Goal: Task Accomplishment & Management: Complete application form

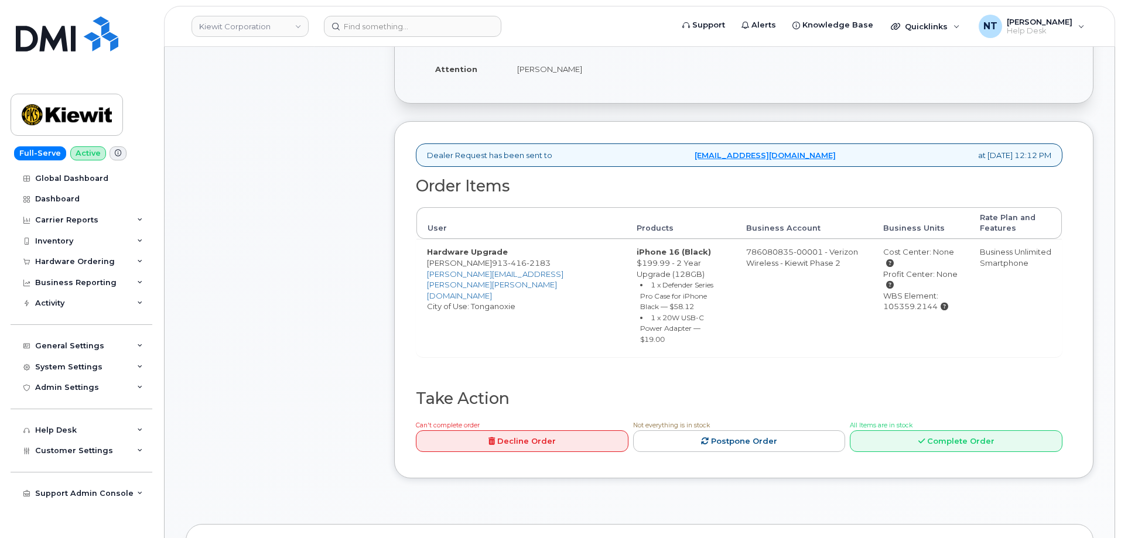
scroll to position [353, 0]
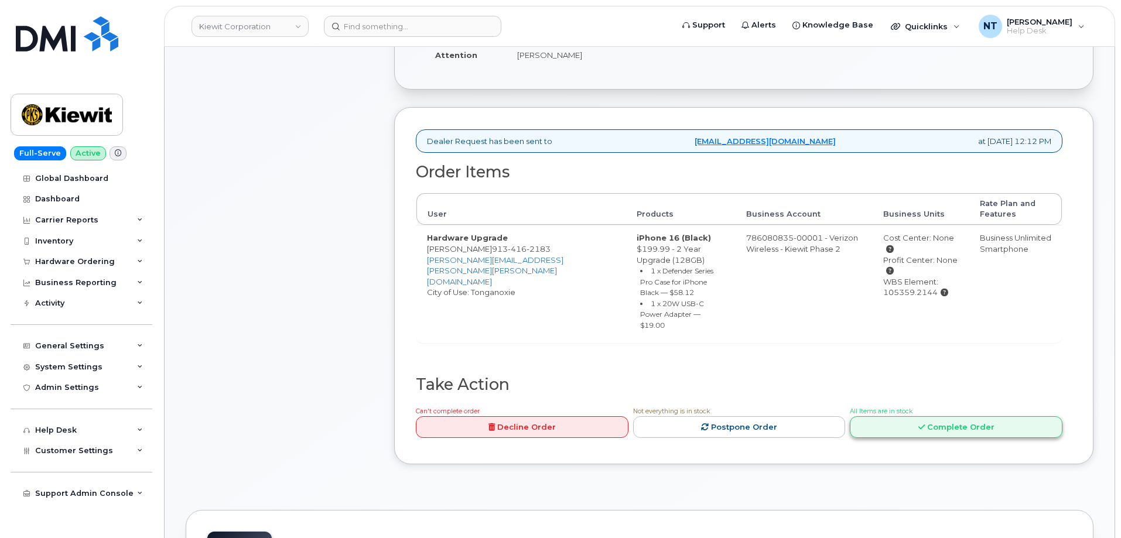
click at [930, 417] on link "Complete Order" at bounding box center [956, 428] width 213 height 22
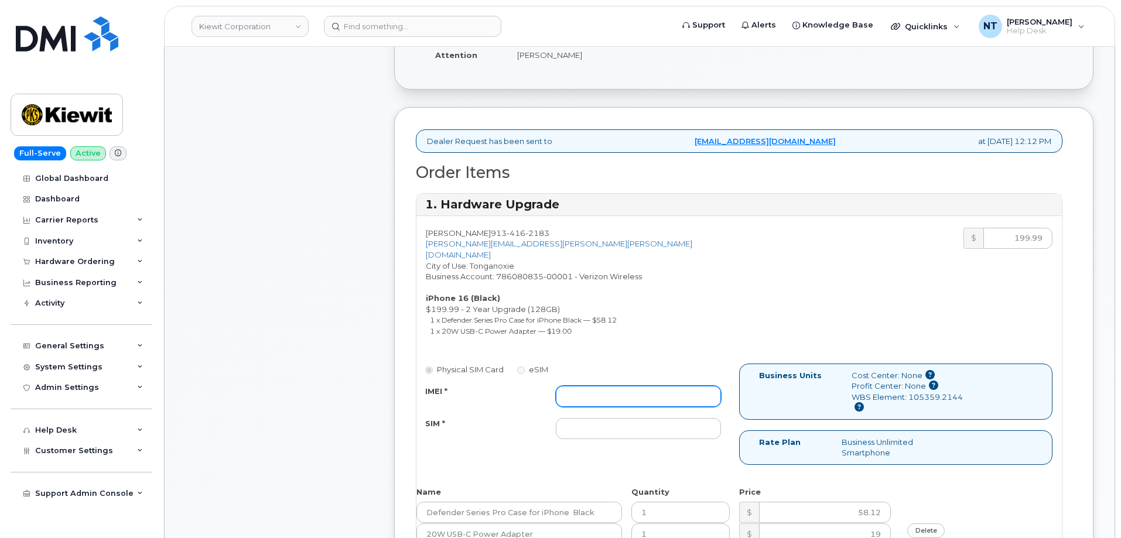
click at [650, 386] on input "IMEI *" at bounding box center [638, 396] width 165 height 21
paste input "356422162396432"
type input "356422162396432"
click at [633, 421] on input "SIM *" at bounding box center [638, 428] width 165 height 21
paste input "89049032007408885200215587307804"
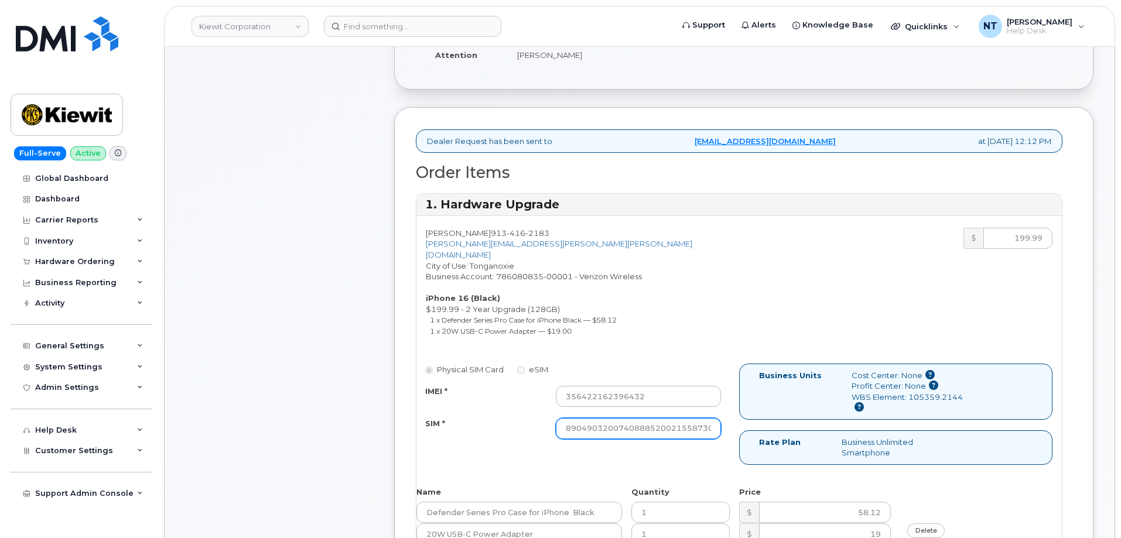
scroll to position [0, 22]
type input "89049032007408885200215587307804"
click at [337, 414] on div "Comments Leave Comment" at bounding box center [279, 514] width 187 height 1279
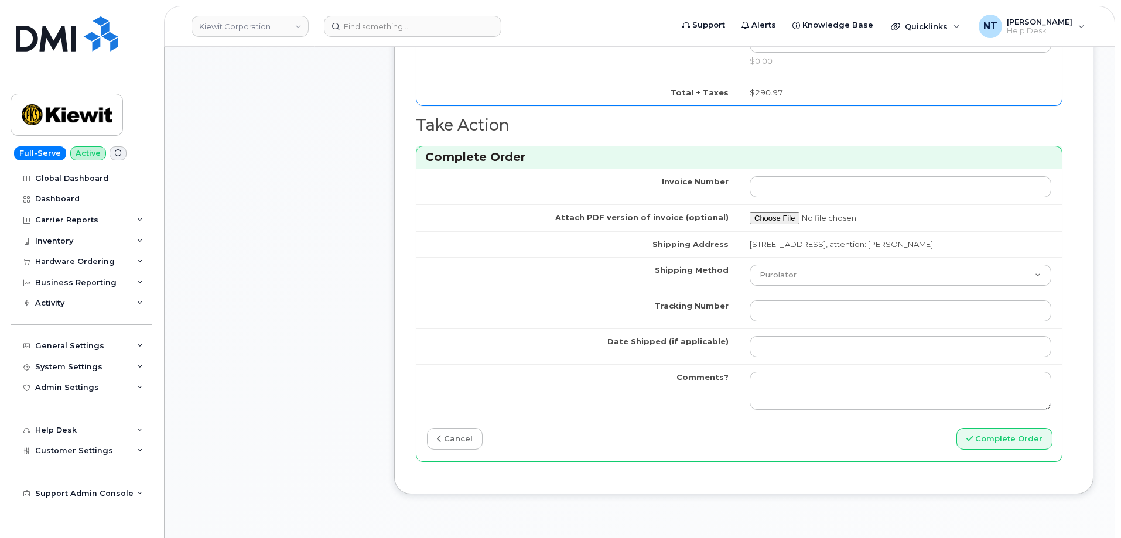
scroll to position [998, 0]
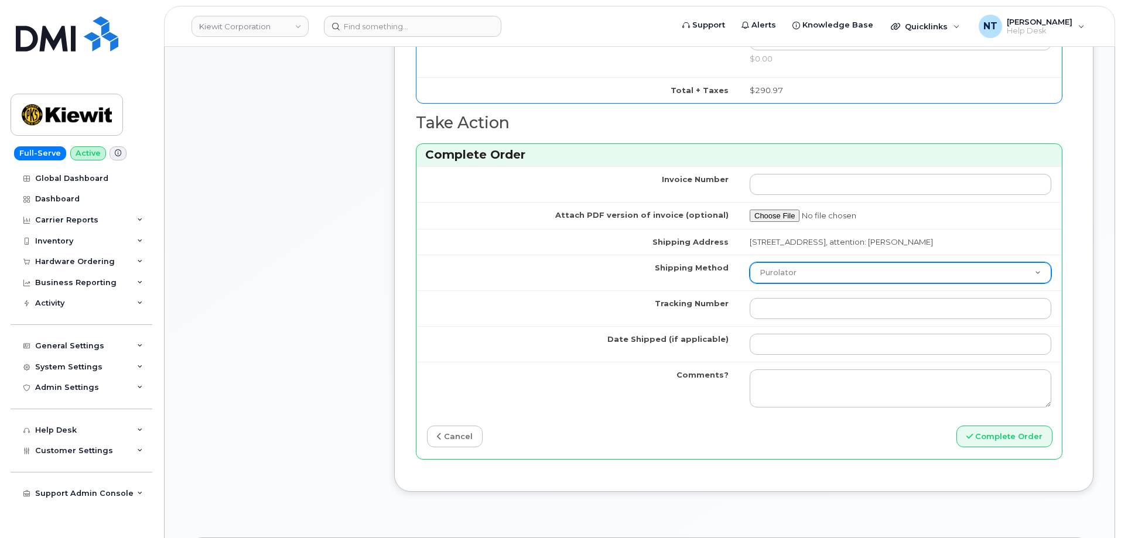
click at [798, 271] on select "Purolator UPS FedEx Canada Post Courier Other Drop Off Pick Up" at bounding box center [901, 272] width 302 height 21
select select "FedEx"
click at [750, 262] on select "Purolator UPS FedEx Canada Post Courier Other Drop Off Pick Up" at bounding box center [901, 272] width 302 height 21
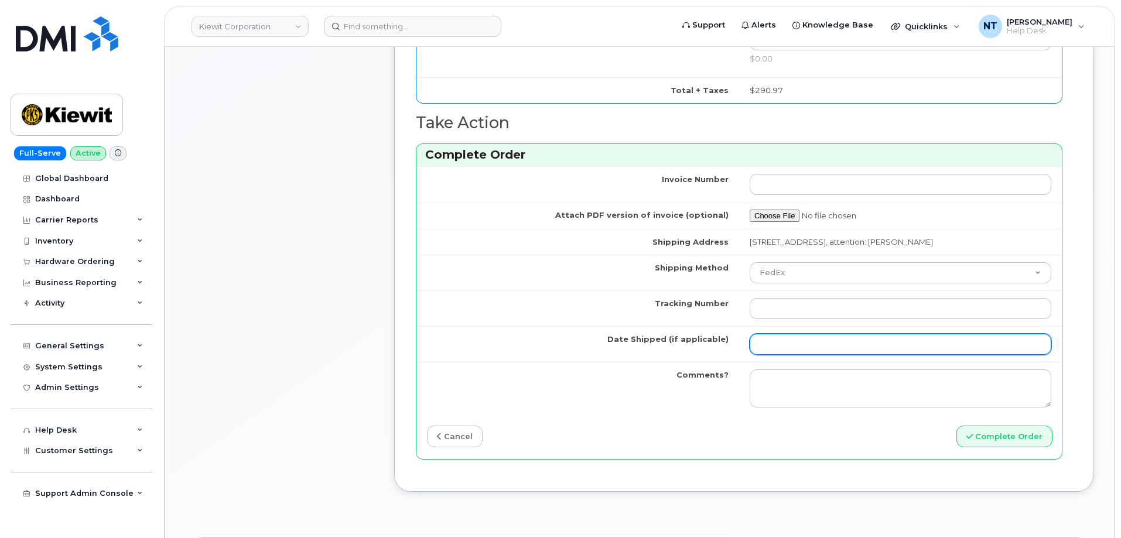
click at [789, 336] on input "Date Shipped (if applicable)" at bounding box center [901, 344] width 302 height 21
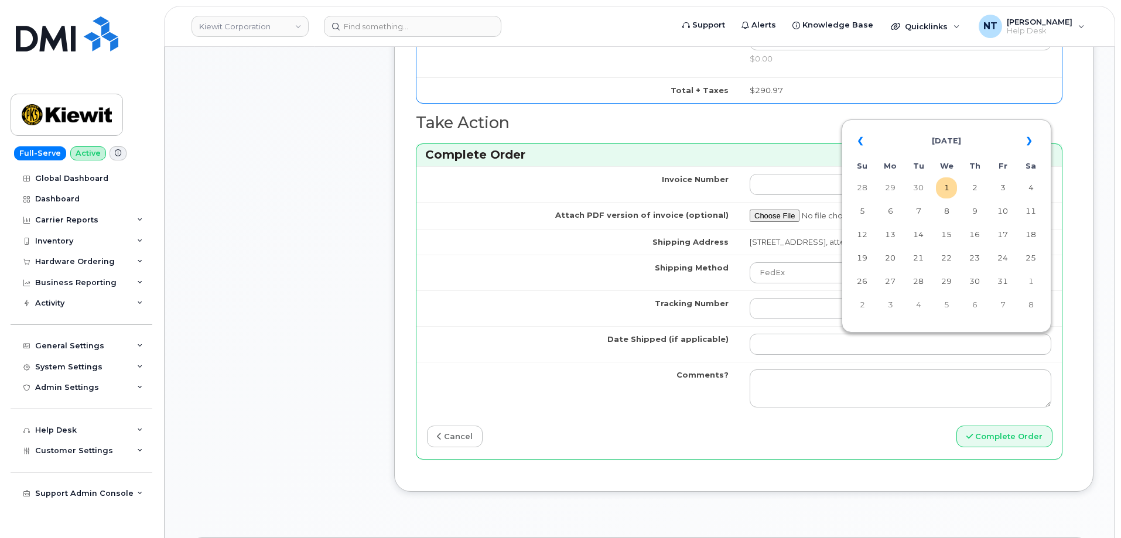
click at [951, 190] on td "1" at bounding box center [946, 188] width 21 height 21
type input "[DATE]"
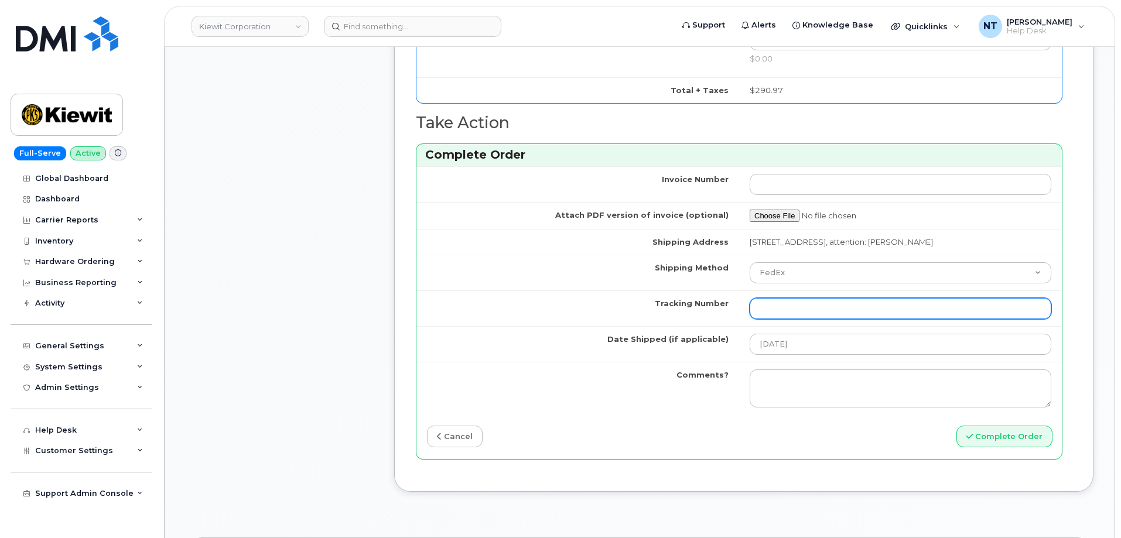
click at [813, 309] on input "Tracking Number" at bounding box center [901, 308] width 302 height 21
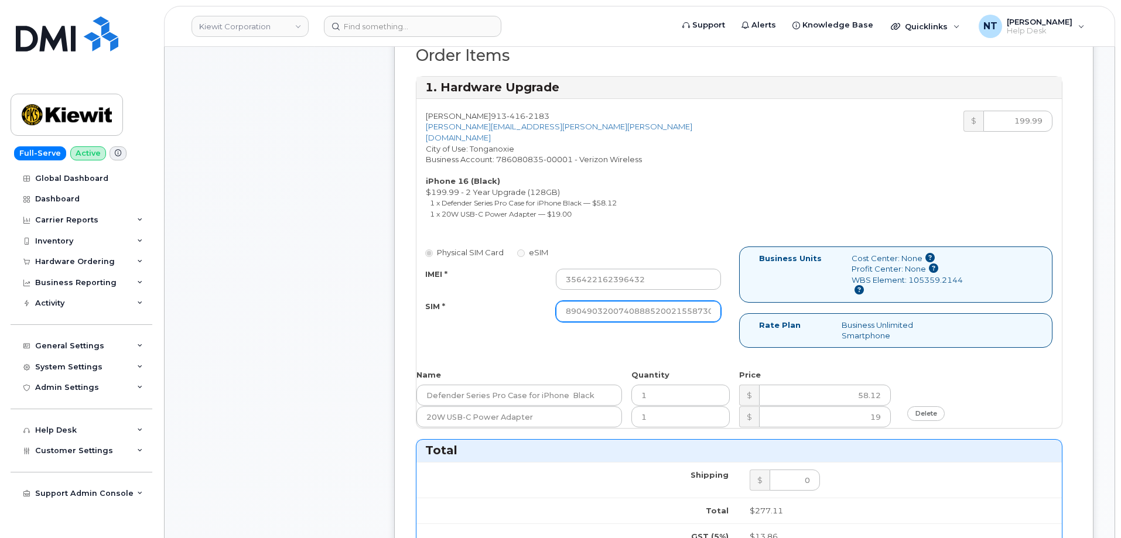
scroll to position [0, 23]
drag, startPoint x: 662, startPoint y: 303, endPoint x: 753, endPoint y: 315, distance: 92.2
click at [753, 315] on div "Physical SIM Card eSIM IMEI * 356422162396432 SIM * 890490320074088852002155873…" at bounding box center [740, 303] width 646 height 112
click at [323, 343] on div "Comments Leave Comment" at bounding box center [279, 396] width 187 height 1279
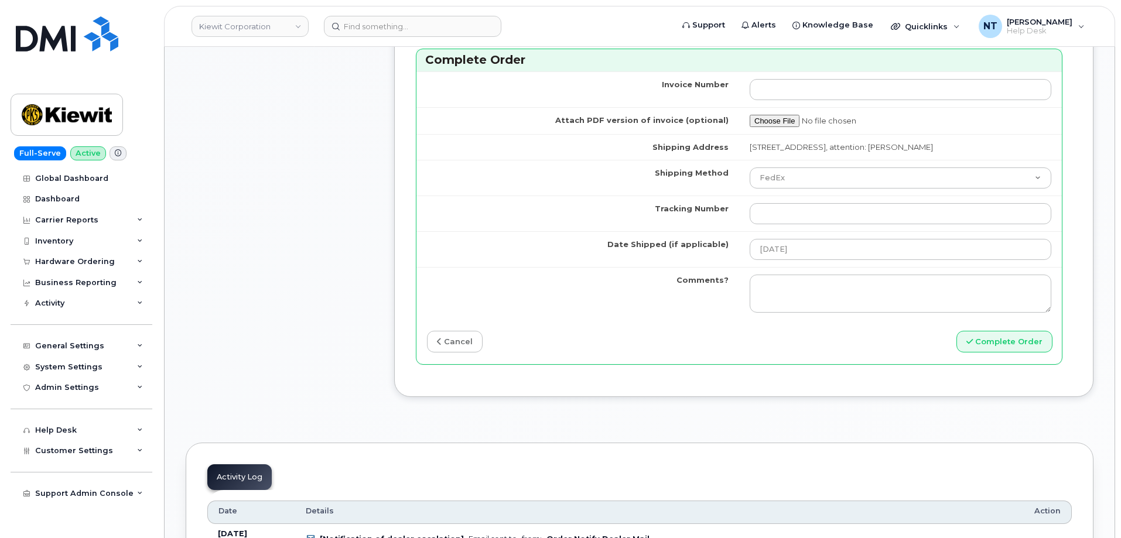
scroll to position [1173, 0]
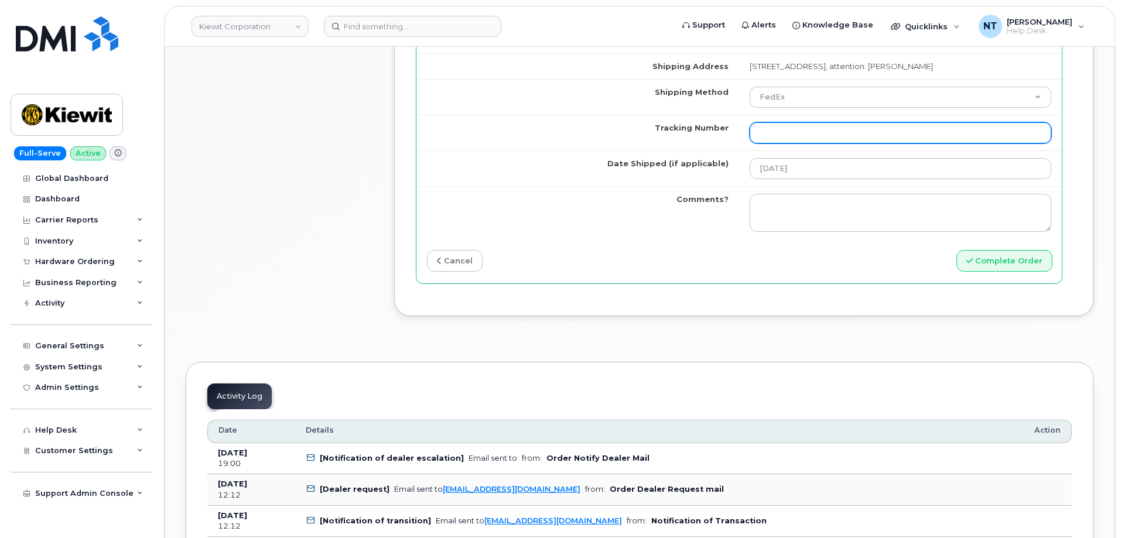
click at [810, 131] on input "Tracking Number" at bounding box center [901, 132] width 302 height 21
paste input "444401121362"
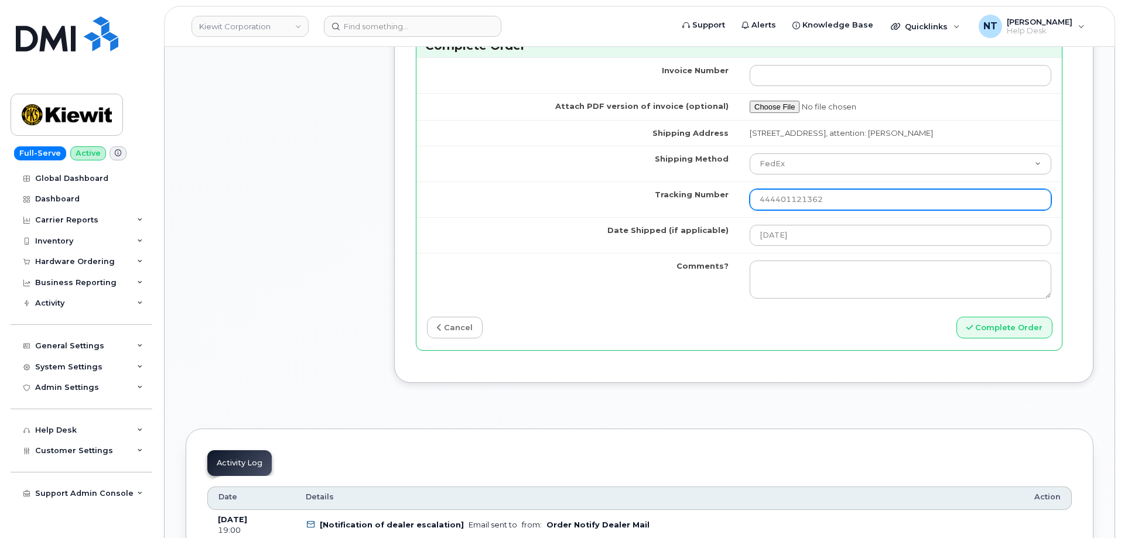
scroll to position [1115, 0]
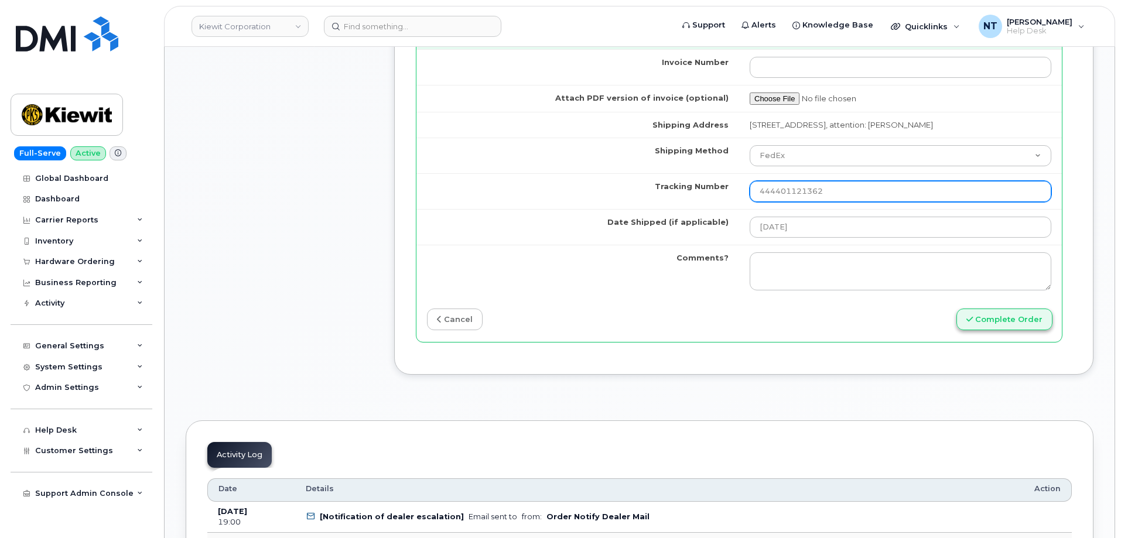
type input "444401121362"
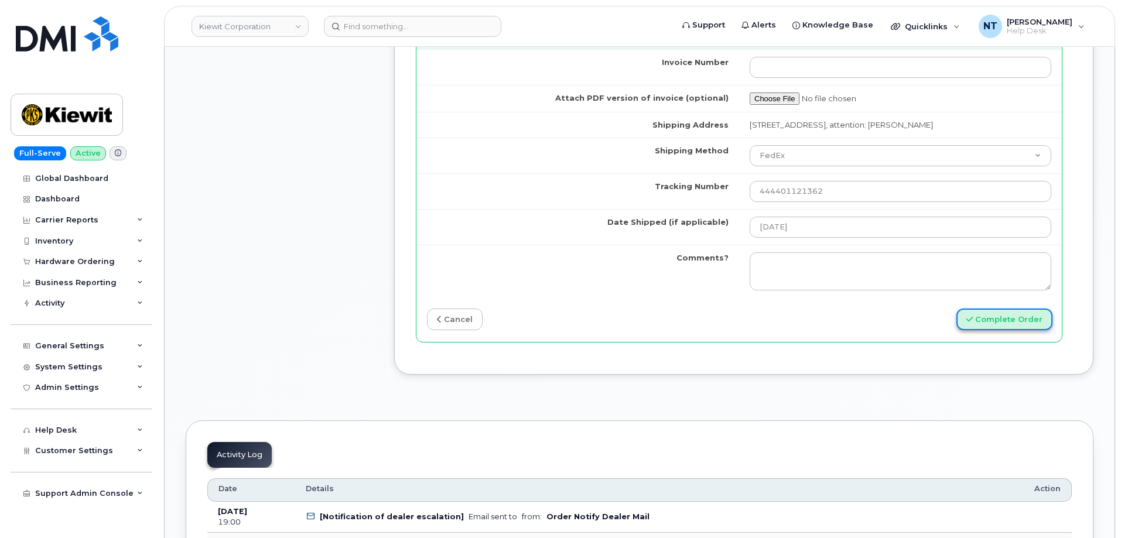
click at [1015, 325] on button "Complete Order" at bounding box center [1005, 320] width 96 height 22
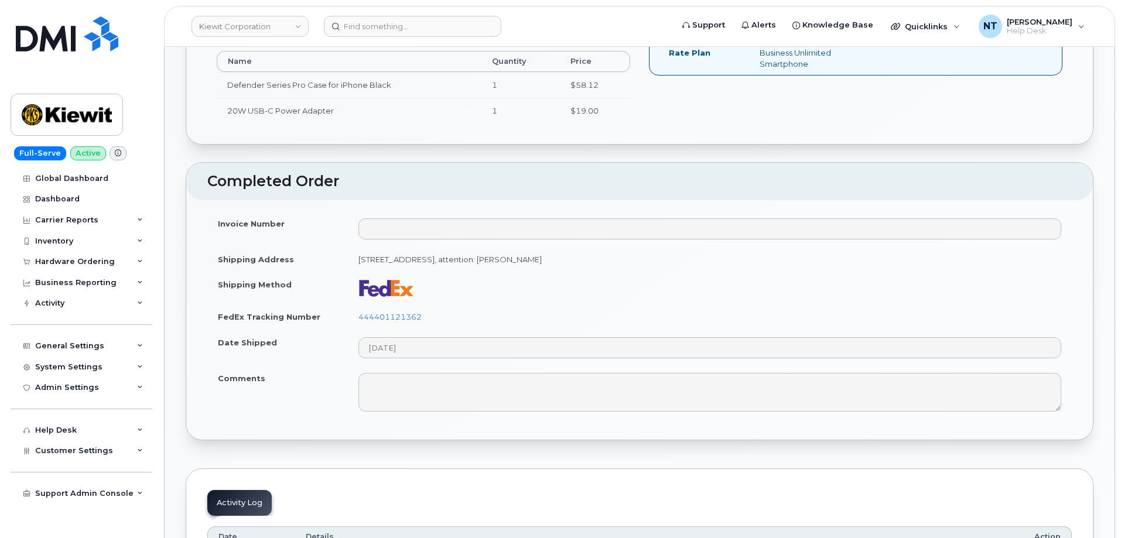
scroll to position [586, 0]
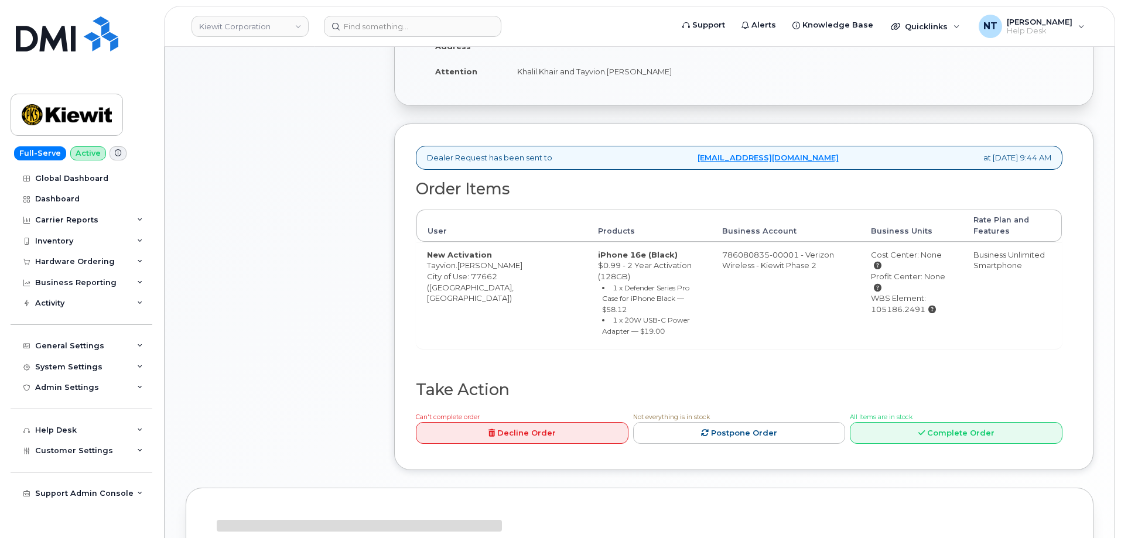
scroll to position [293, 0]
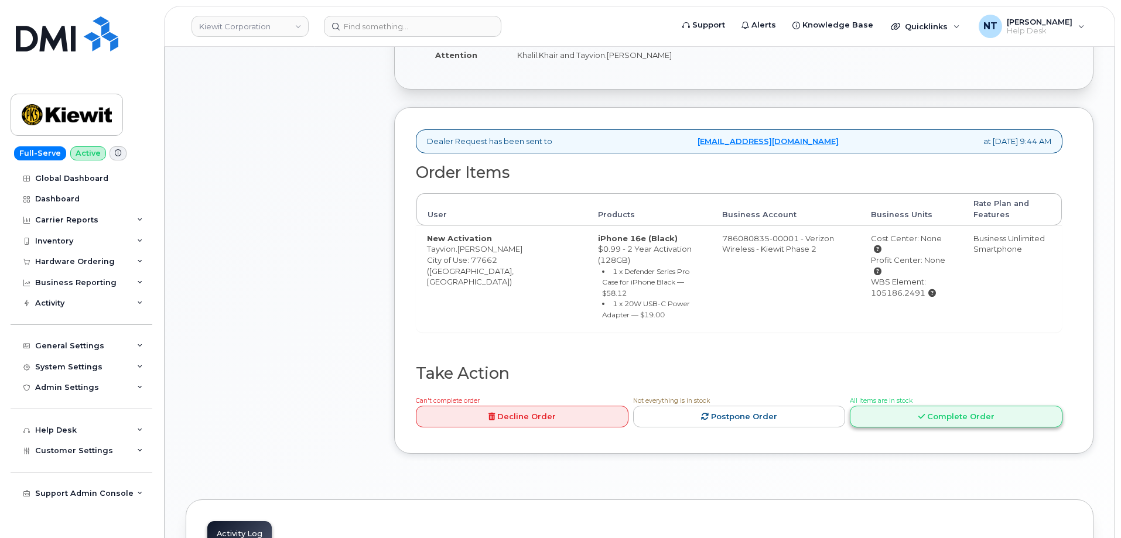
click at [961, 406] on link "Complete Order" at bounding box center [956, 417] width 213 height 22
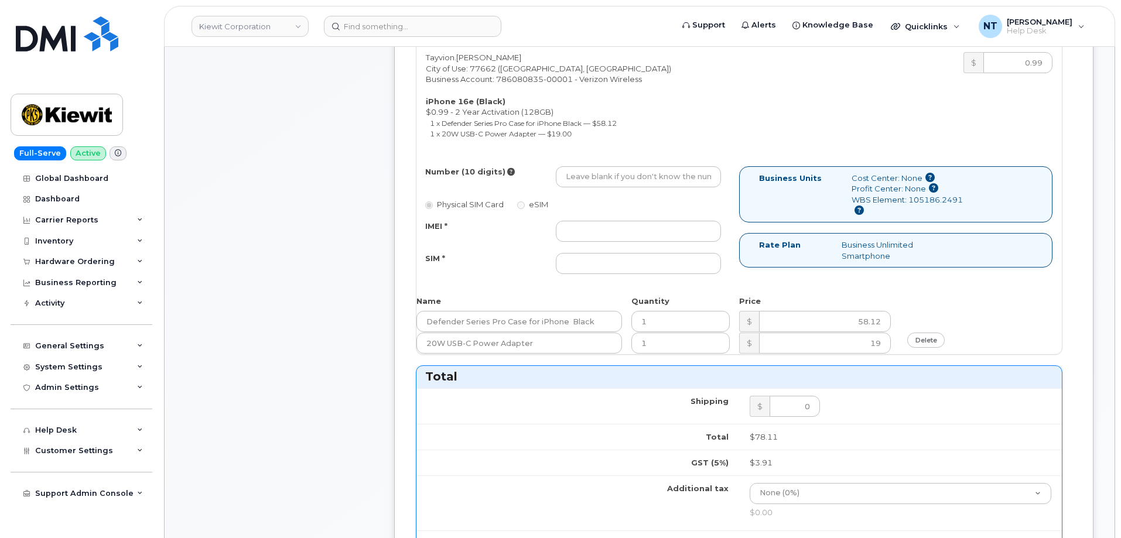
scroll to position [528, 0]
click at [597, 169] on input "Number (10 digits)" at bounding box center [638, 176] width 165 height 21
paste input "409-679-5225"
type input "4096795225"
click at [600, 224] on input "IMEI *" at bounding box center [638, 231] width 165 height 21
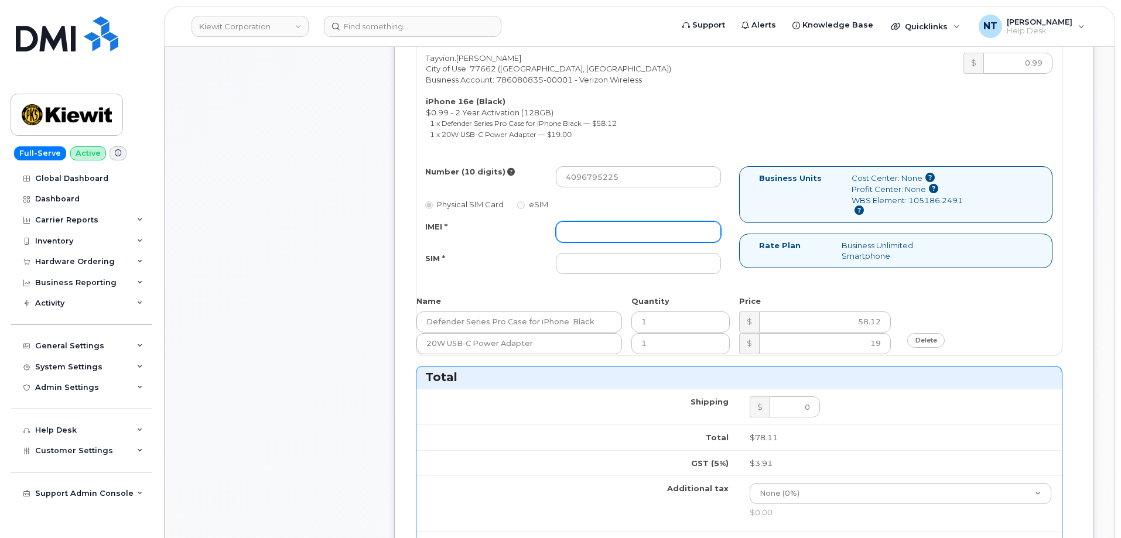
paste input "352700321740523"
type input "352700321740523"
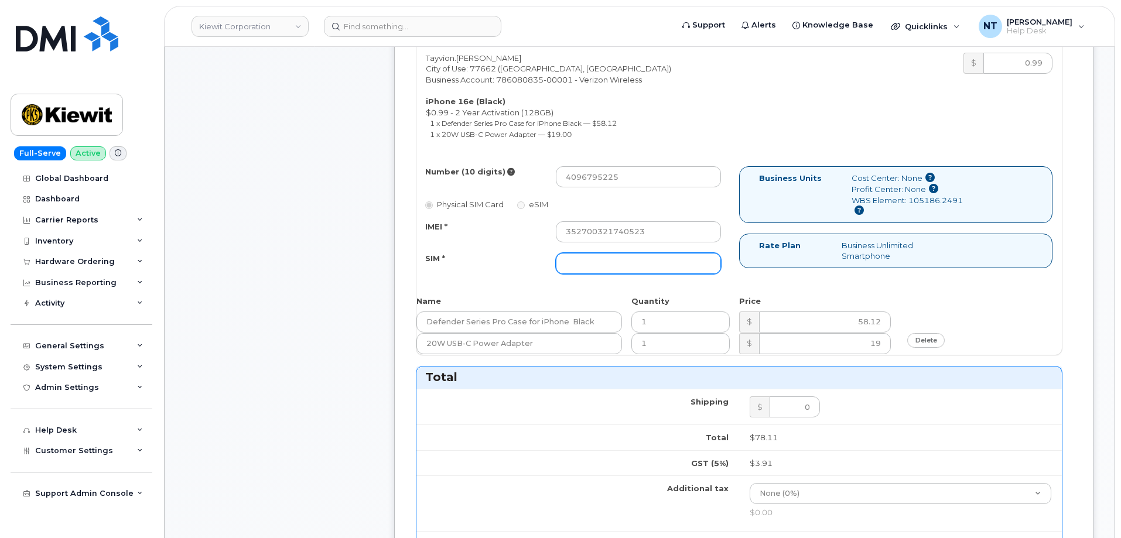
click at [615, 265] on input "SIM *" at bounding box center [638, 263] width 165 height 21
paste input "89043052010008889625002679813297"
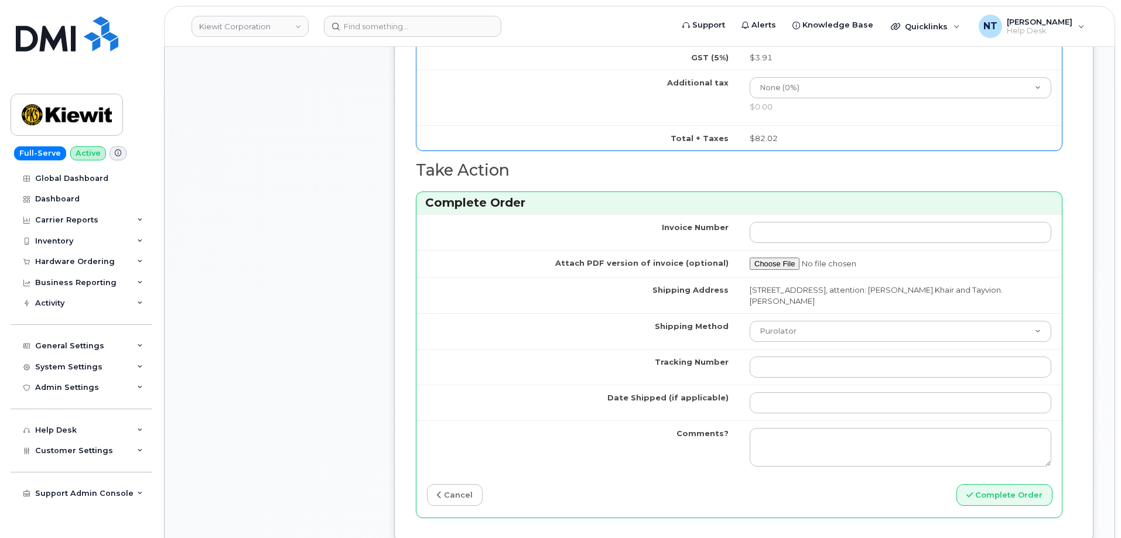
scroll to position [938, 0]
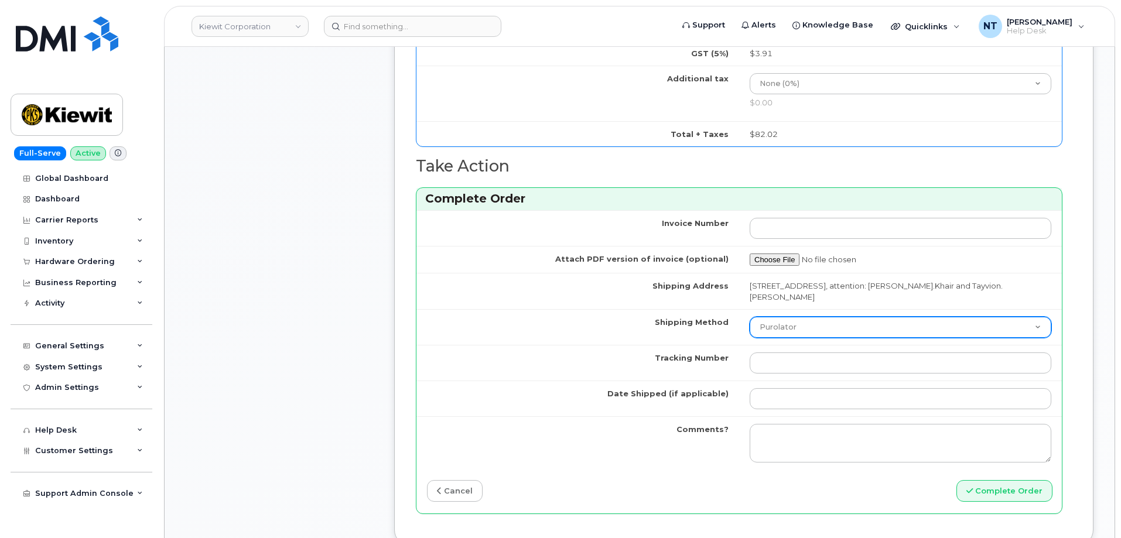
type input "89043052010008889625002679813297"
drag, startPoint x: 780, startPoint y: 328, endPoint x: 786, endPoint y: 336, distance: 9.8
click at [780, 328] on select "Purolator UPS FedEx Canada Post Courier Other Drop Off Pick Up" at bounding box center [901, 327] width 302 height 21
select select "FedEx"
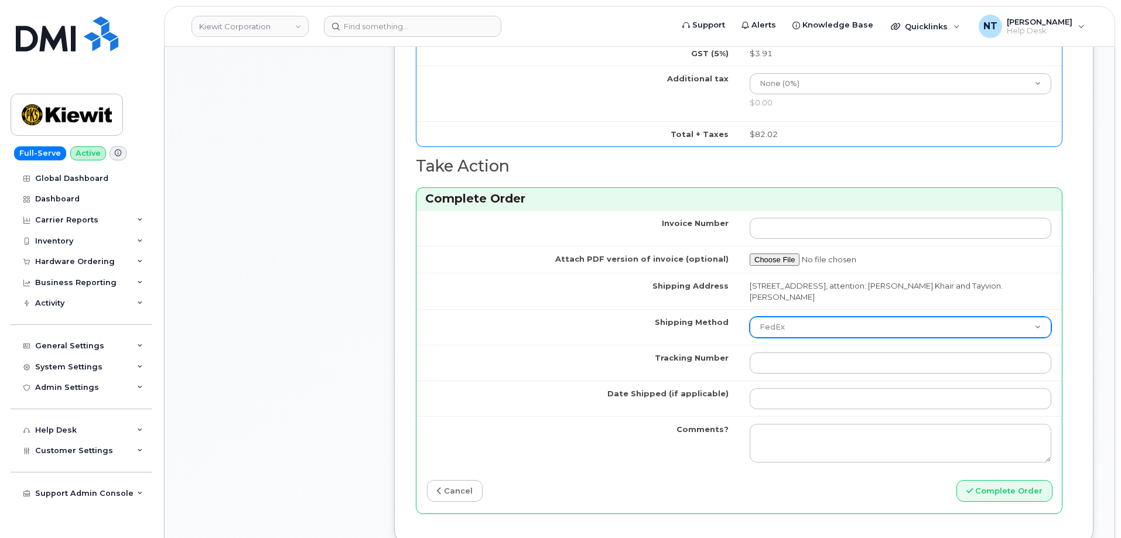
click at [750, 317] on select "Purolator UPS FedEx Canada Post Courier Other Drop Off Pick Up" at bounding box center [901, 327] width 302 height 21
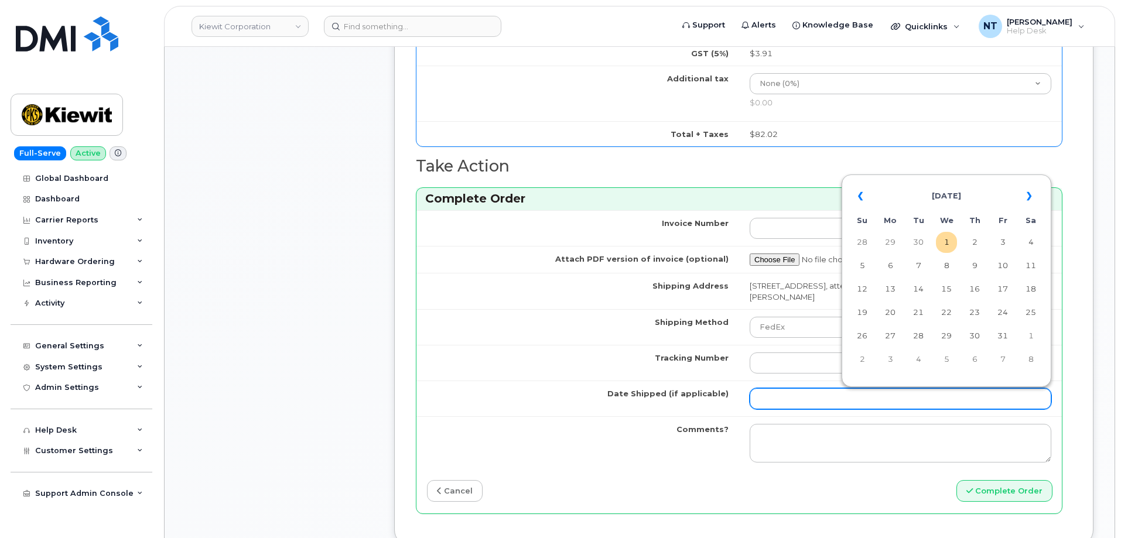
click at [789, 402] on input "Date Shipped (if applicable)" at bounding box center [901, 398] width 302 height 21
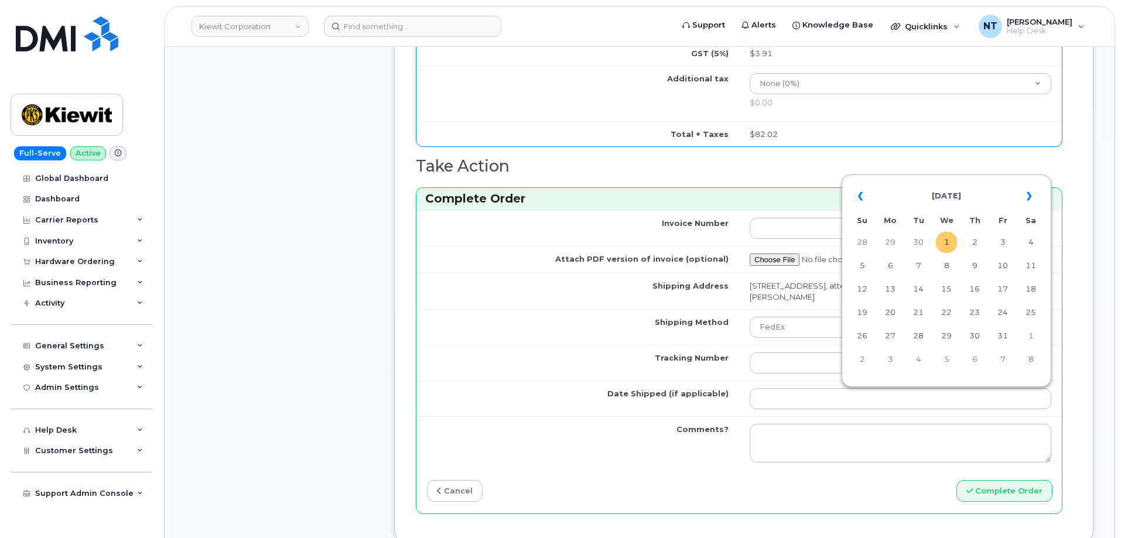
click at [950, 241] on td "1" at bounding box center [946, 242] width 21 height 21
type input "[DATE]"
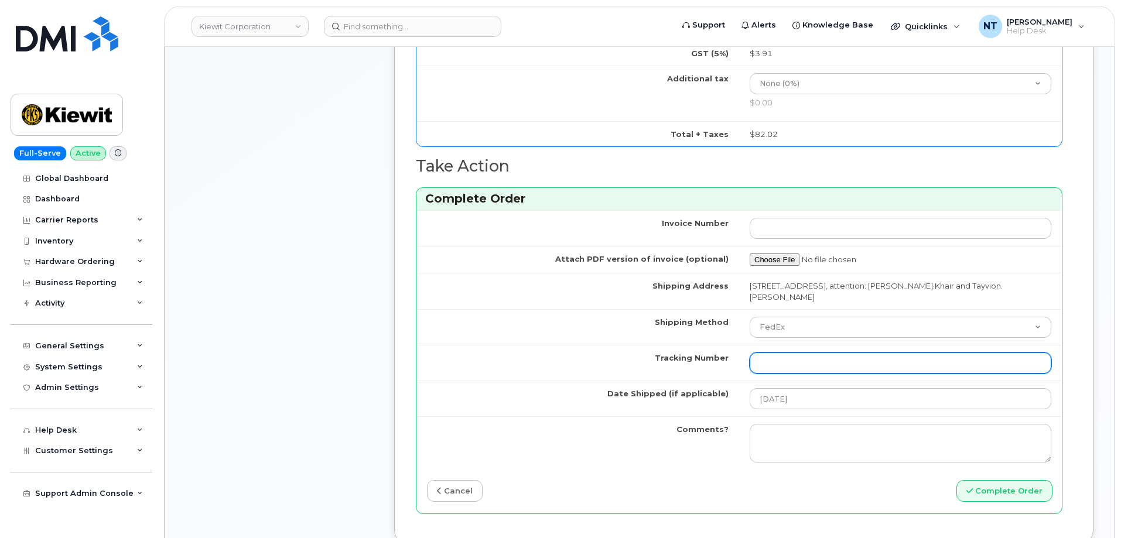
click at [773, 367] on input "Tracking Number" at bounding box center [901, 363] width 302 height 21
paste input "444401121384"
type input "444401121384"
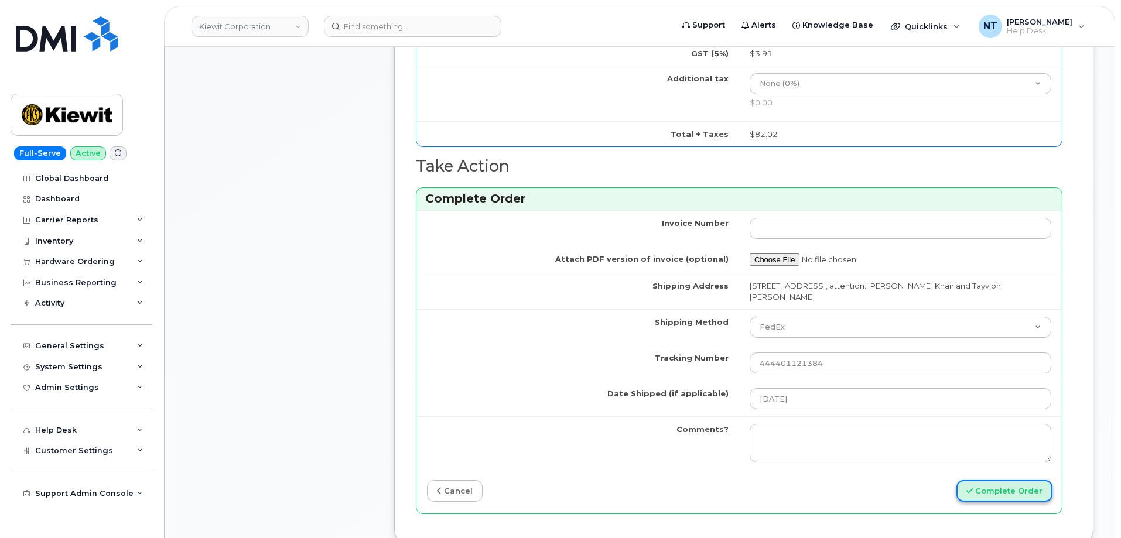
click at [1018, 494] on button "Complete Order" at bounding box center [1005, 491] width 96 height 22
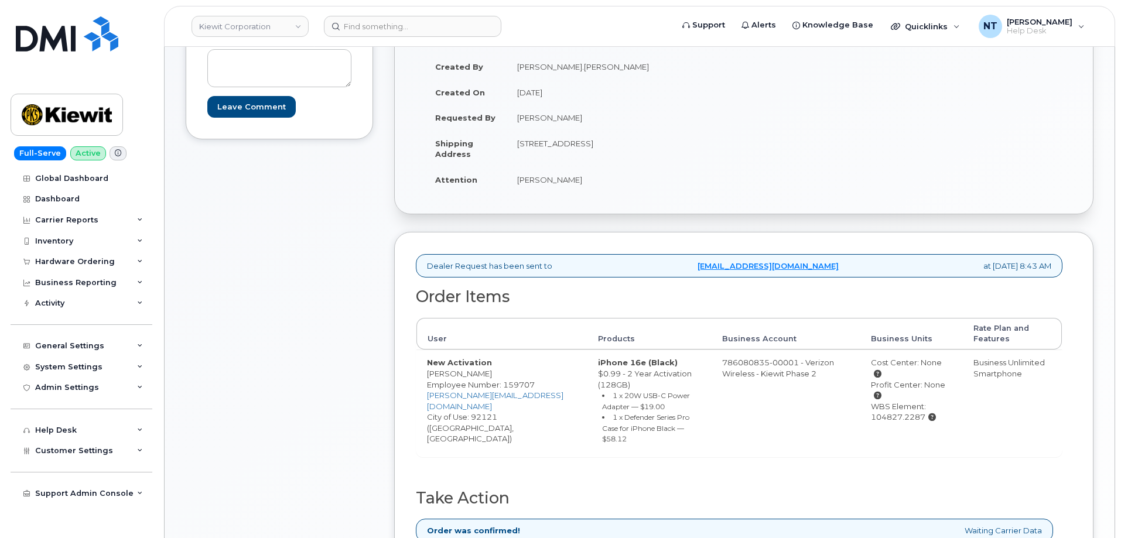
scroll to position [294, 0]
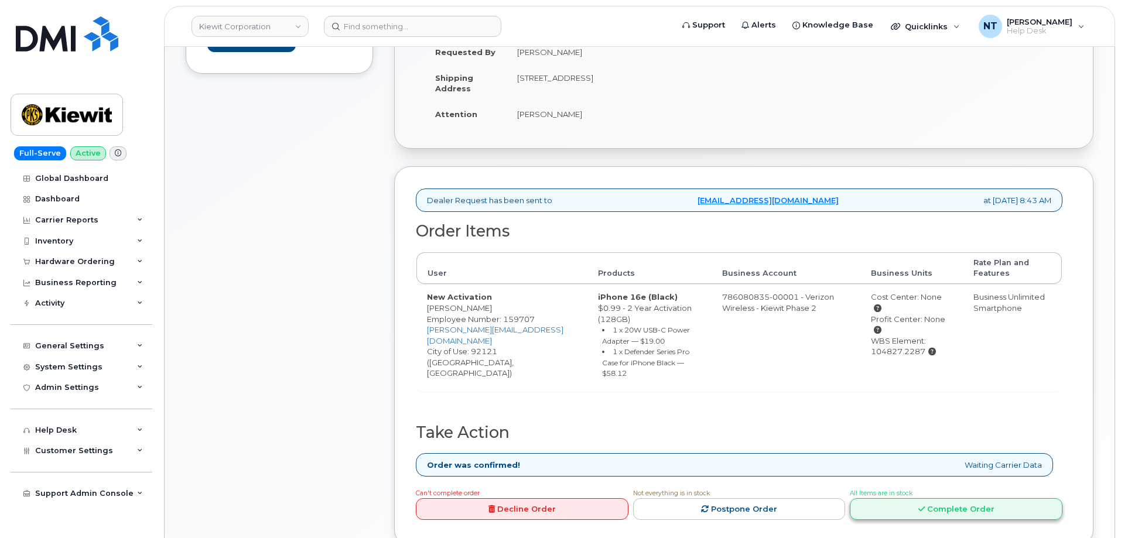
click at [944, 506] on link "Complete Order" at bounding box center [956, 510] width 213 height 22
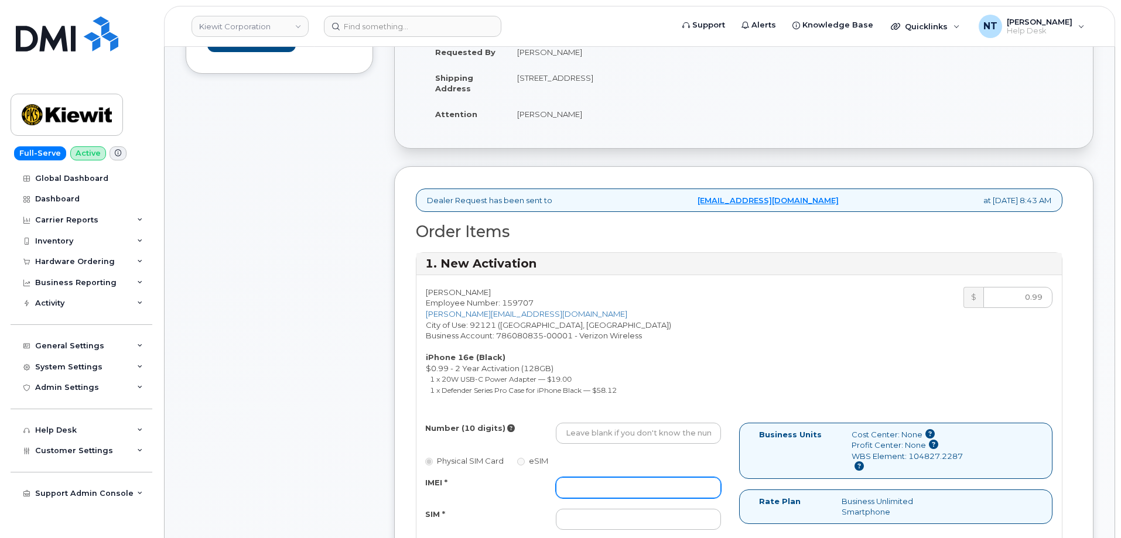
click at [605, 477] on input "IMEI *" at bounding box center [638, 487] width 165 height 21
paste input "352700321740523"
type input "352700321740523"
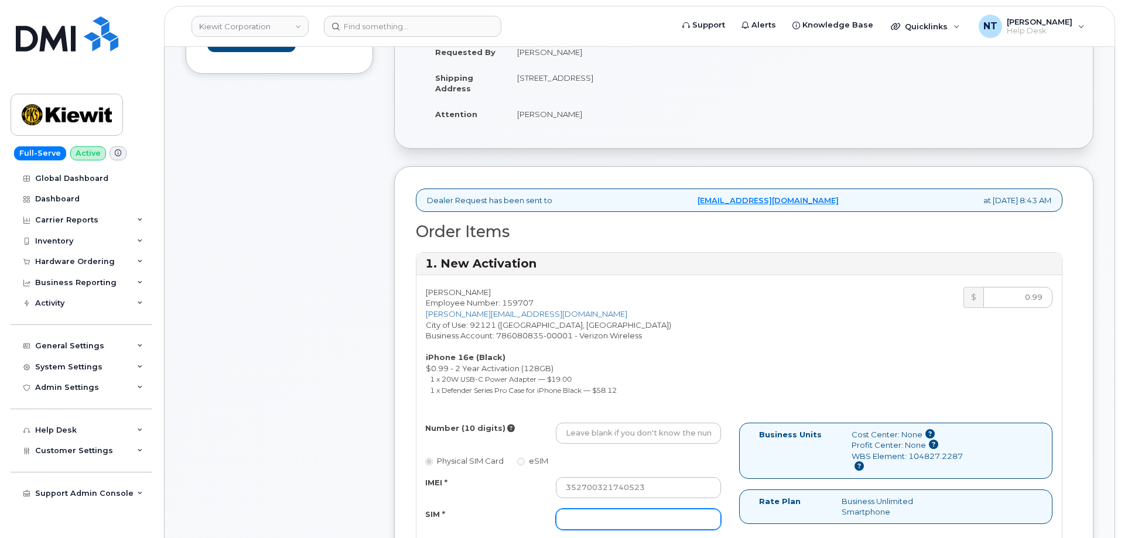
click at [613, 518] on input "SIM *" at bounding box center [638, 519] width 165 height 21
paste input "89043052010008889625002679813297"
type input "89043052010008889625002679813297"
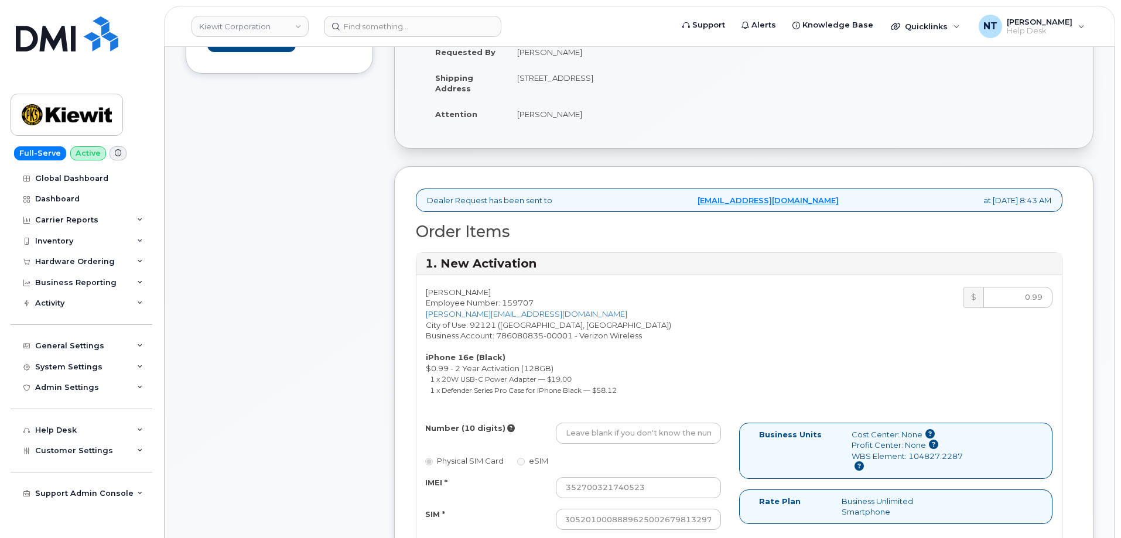
scroll to position [0, 0]
drag, startPoint x: 623, startPoint y: 434, endPoint x: 637, endPoint y: 424, distance: 16.8
click at [623, 434] on input "Number (10 digits)" at bounding box center [638, 433] width 165 height 21
paste input "409-679-5225"
click at [607, 439] on input "409-679-5225" at bounding box center [638, 433] width 165 height 21
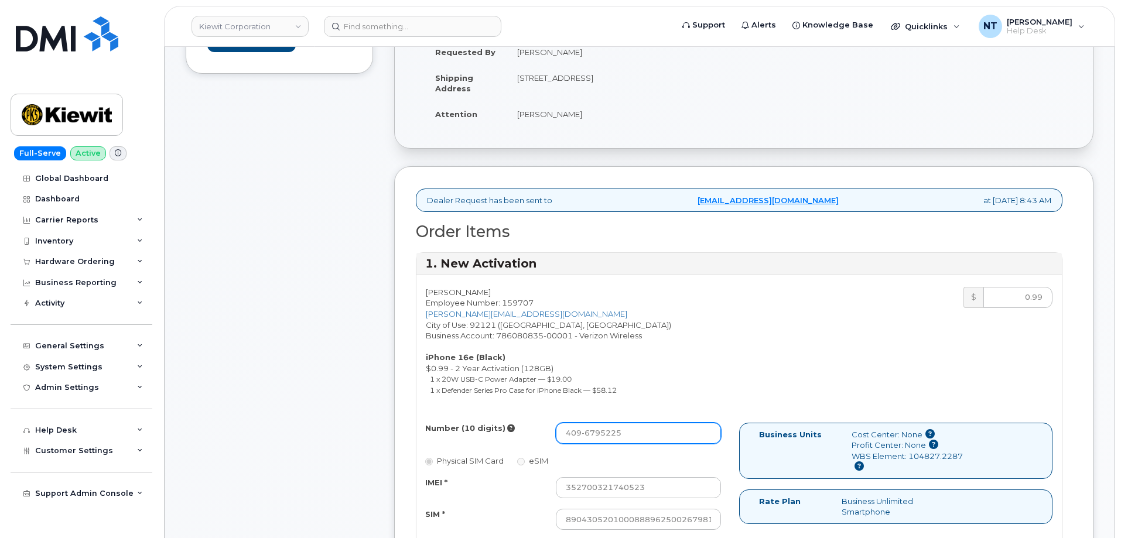
type input "4096795225"
drag, startPoint x: 633, startPoint y: 429, endPoint x: 468, endPoint y: 429, distance: 165.2
click at [468, 429] on div "Number (10 digits) 4096795225" at bounding box center [573, 433] width 313 height 21
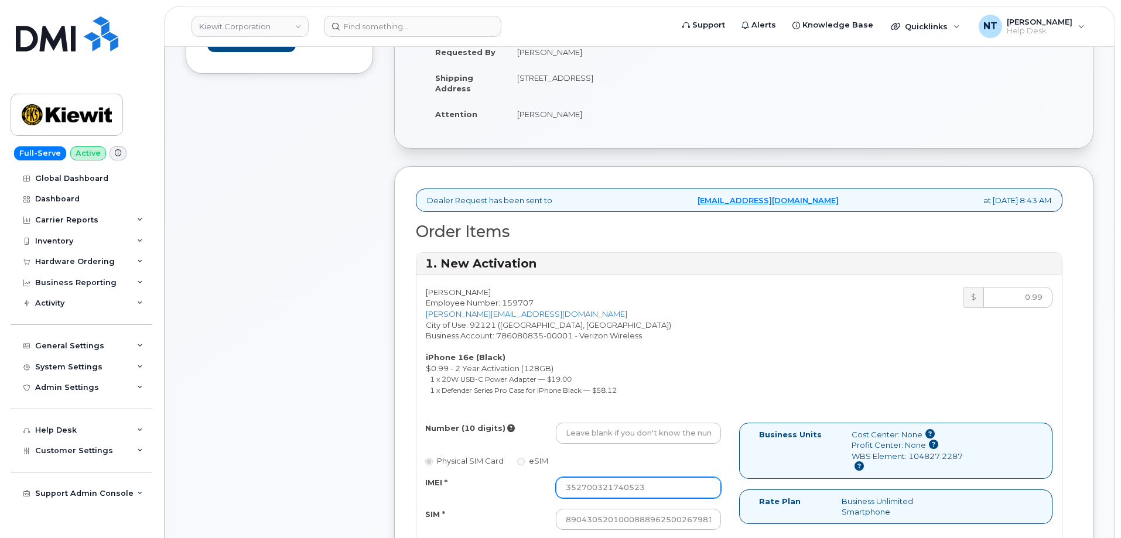
drag, startPoint x: 656, startPoint y: 485, endPoint x: 512, endPoint y: 491, distance: 143.6
click at [507, 488] on div "IMEI * 352700321740523" at bounding box center [573, 487] width 313 height 21
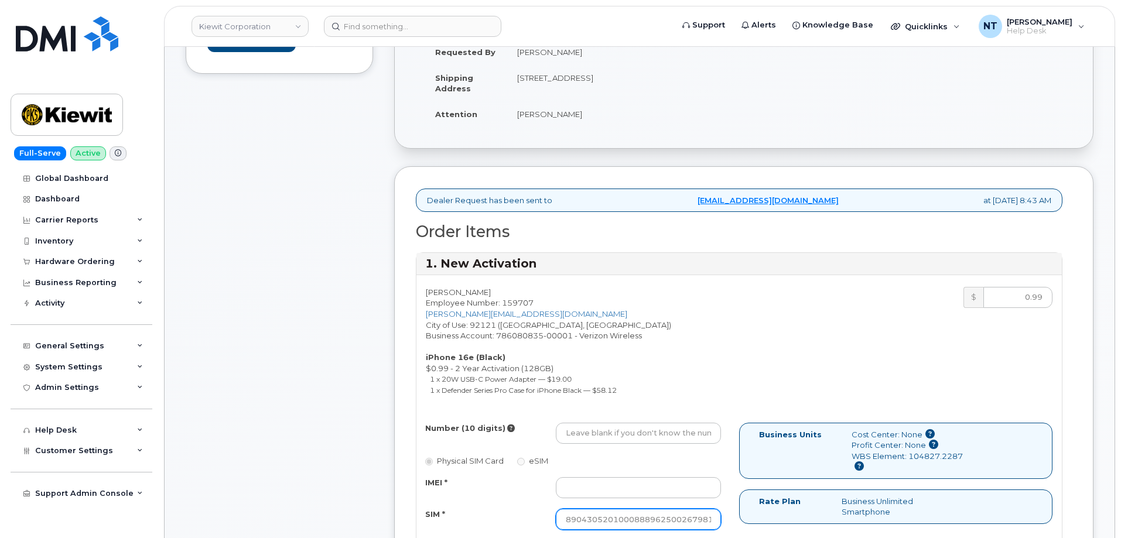
drag, startPoint x: 709, startPoint y: 518, endPoint x: 445, endPoint y: 520, distance: 263.6
click at [445, 520] on div "SIM * 89043052010008889625002679813297" at bounding box center [573, 519] width 313 height 21
type input "7"
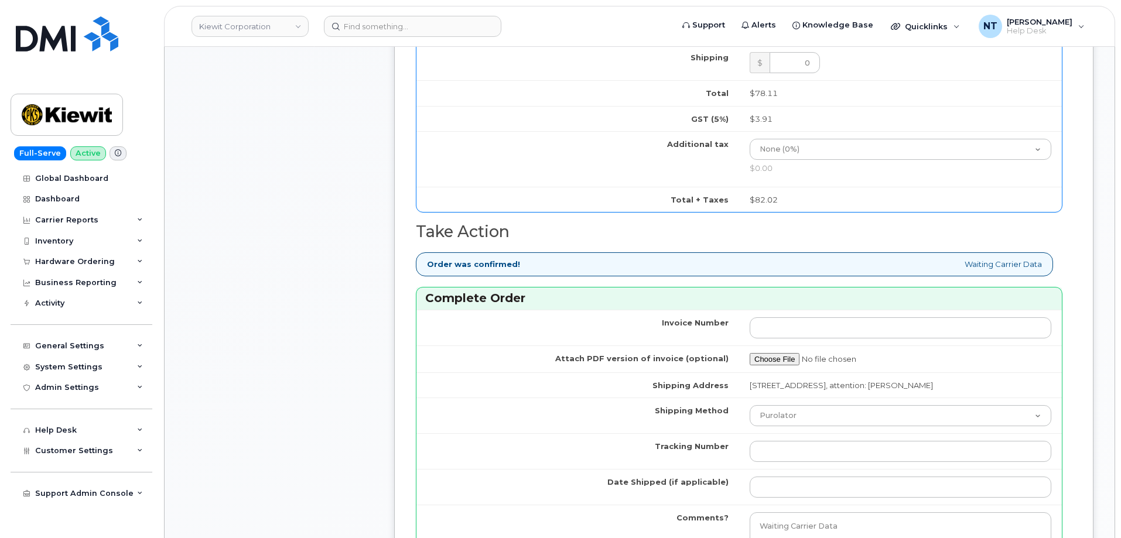
scroll to position [1056, 0]
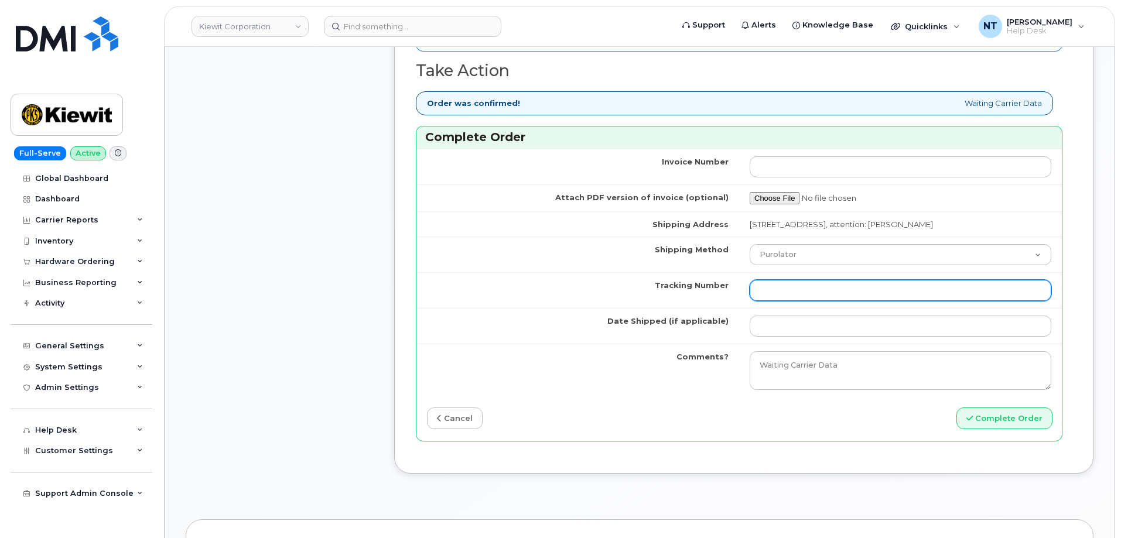
click at [814, 296] on input "Tracking Number" at bounding box center [901, 290] width 302 height 21
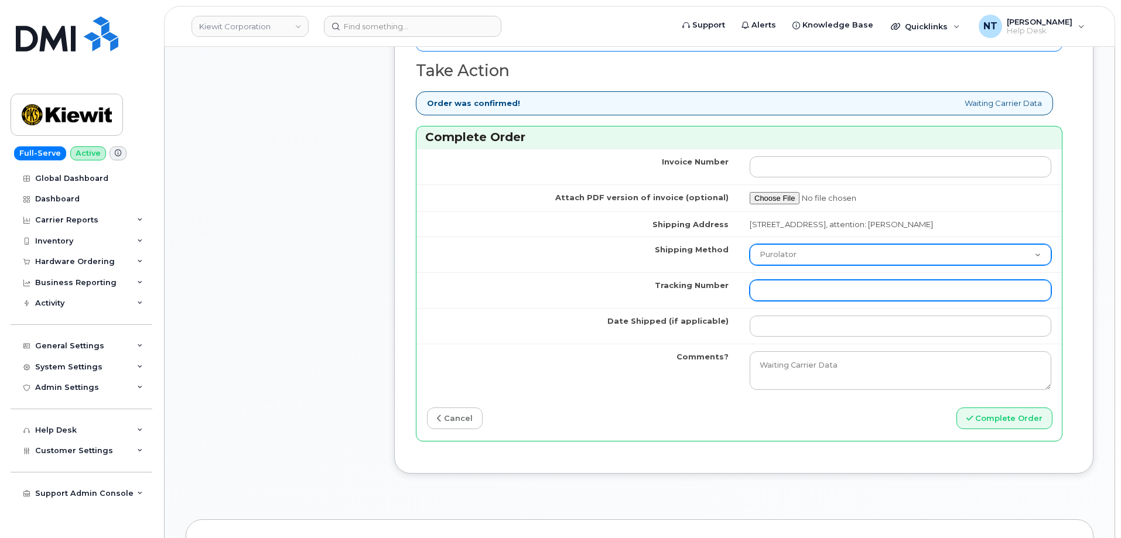
paste input "444401121395"
type input "444401121395"
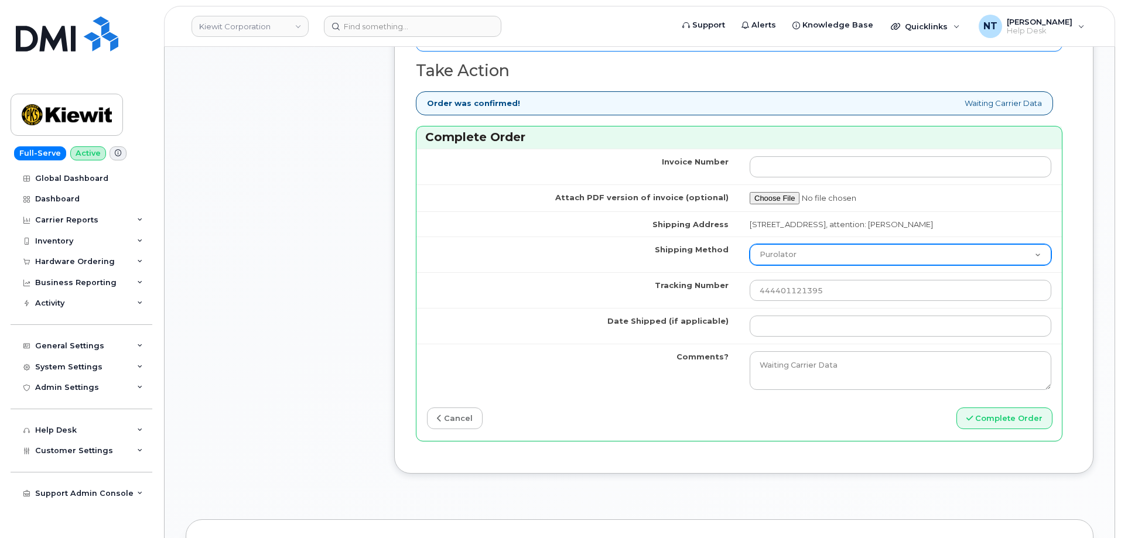
click at [811, 265] on select "Purolator UPS FedEx Canada Post Courier Other Drop Off Pick Up" at bounding box center [901, 254] width 302 height 21
select select "FedEx"
click at [750, 255] on select "Purolator UPS FedEx Canada Post Courier Other Drop Off Pick Up" at bounding box center [901, 254] width 302 height 21
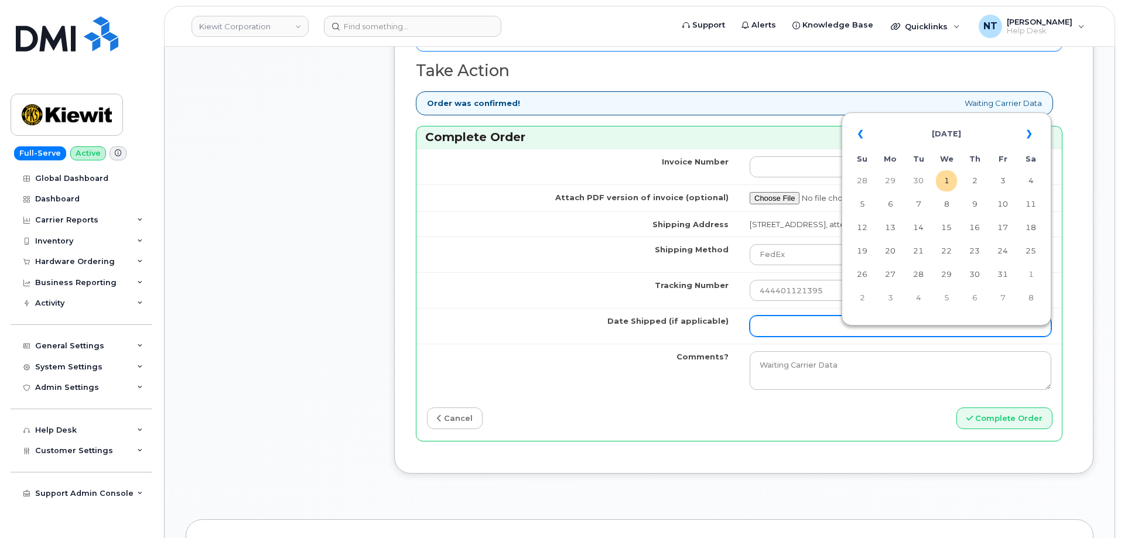
drag, startPoint x: 806, startPoint y: 333, endPoint x: 827, endPoint y: 333, distance: 21.1
click at [806, 333] on input "Date Shipped (if applicable)" at bounding box center [901, 326] width 302 height 21
drag, startPoint x: 945, startPoint y: 184, endPoint x: 927, endPoint y: 196, distance: 21.6
click at [945, 184] on td "1" at bounding box center [946, 180] width 21 height 21
type input "[DATE]"
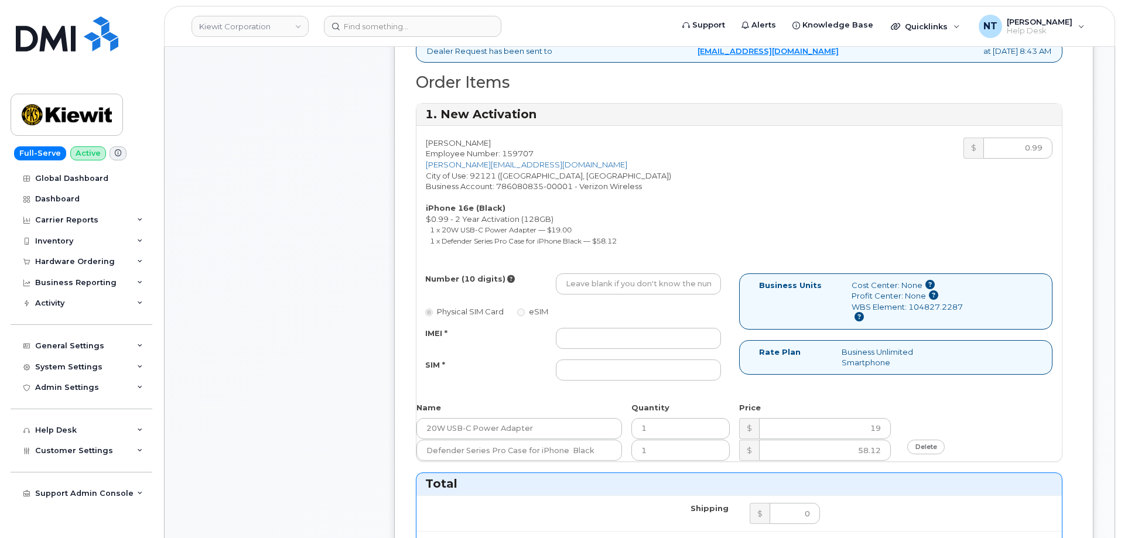
scroll to position [470, 0]
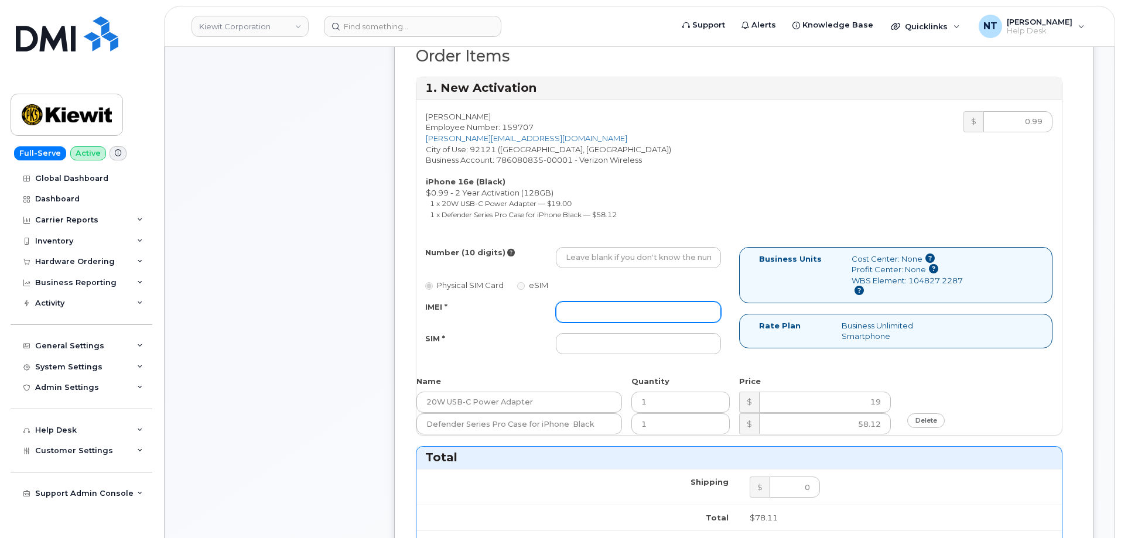
click at [605, 316] on input "IMEI *" at bounding box center [638, 312] width 165 height 21
paste input "351379439865778"
type input "351379439865778"
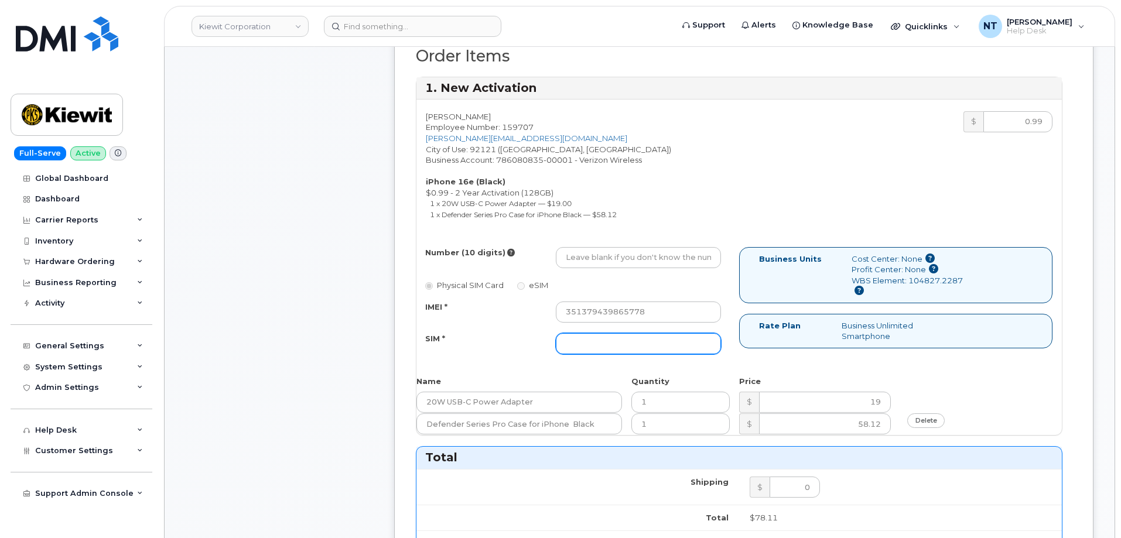
click at [601, 346] on input "SIM *" at bounding box center [638, 343] width 165 height 21
paste input "89043052010008889625001786629828"
type input "89043052010008889625001786629828"
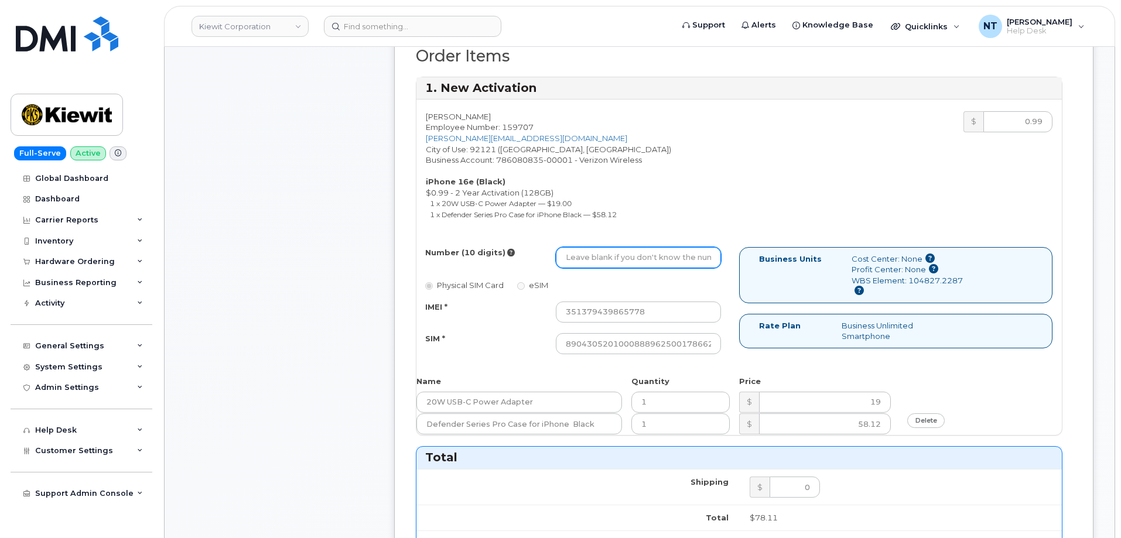
click at [601, 257] on input "Number (10 digits)" at bounding box center [638, 257] width 165 height 21
paste input "619-629-9349"
click at [602, 259] on input "619-629-9349" at bounding box center [638, 257] width 165 height 21
drag, startPoint x: 581, startPoint y: 260, endPoint x: 596, endPoint y: 262, distance: 15.4
click at [596, 262] on input "6196299349" at bounding box center [638, 257] width 165 height 21
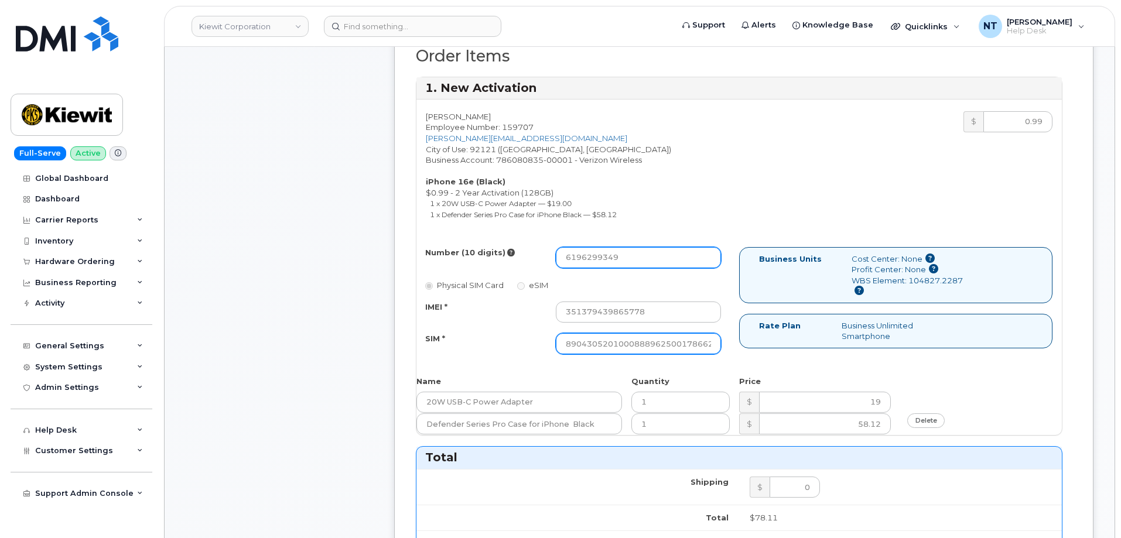
type input "6196299349"
drag, startPoint x: 668, startPoint y: 342, endPoint x: 739, endPoint y: 347, distance: 71.6
click at [739, 347] on div "Number (10 digits) 6196299349 Physical SIM Card eSIM IMEI * 351379439865778 SIM…" at bounding box center [740, 306] width 646 height 118
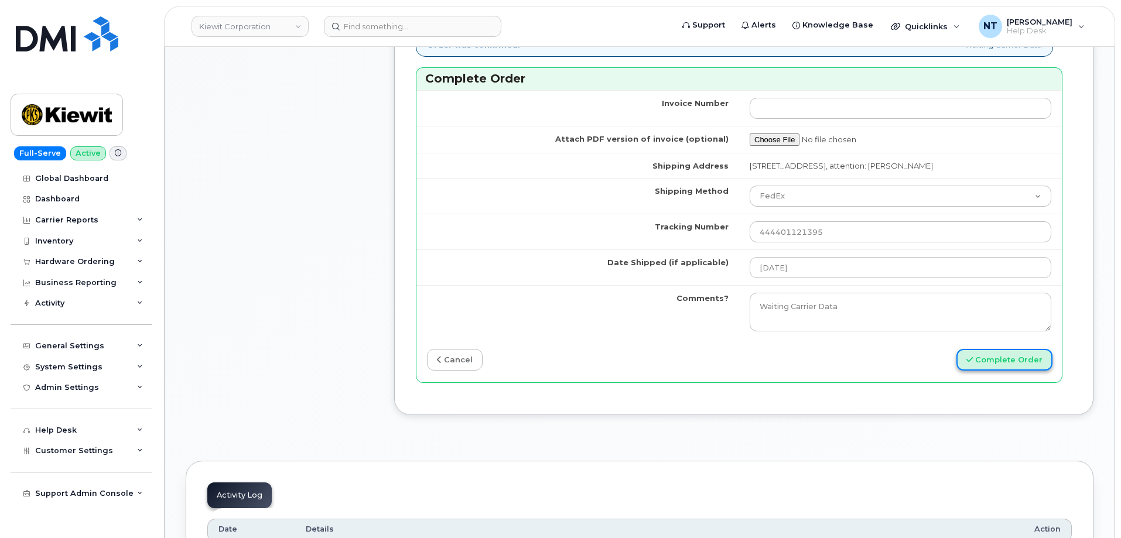
scroll to position [0, 0]
drag, startPoint x: 1000, startPoint y: 375, endPoint x: 287, endPoint y: 269, distance: 720.8
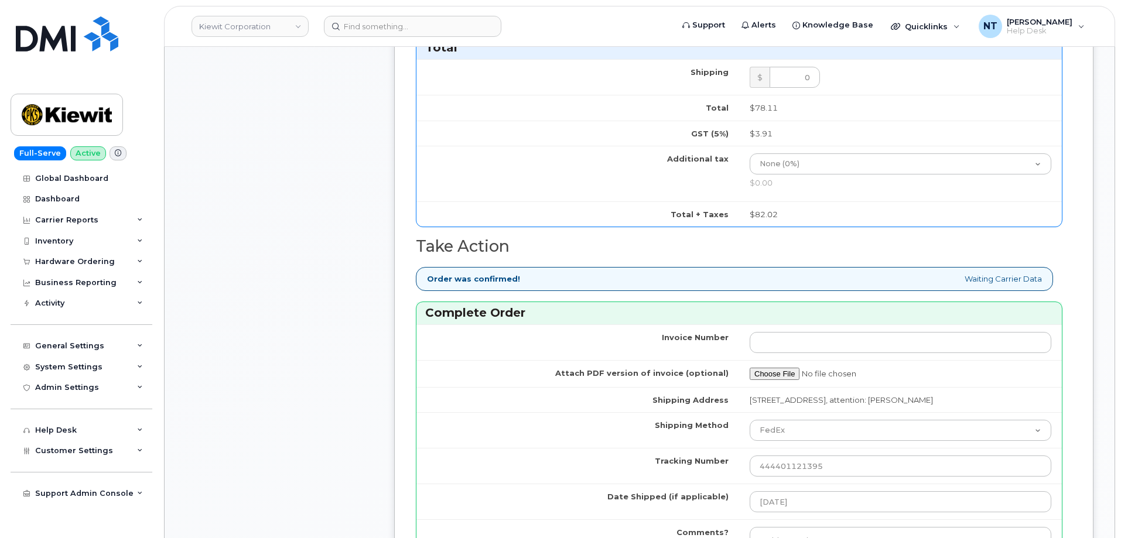
scroll to position [1114, 0]
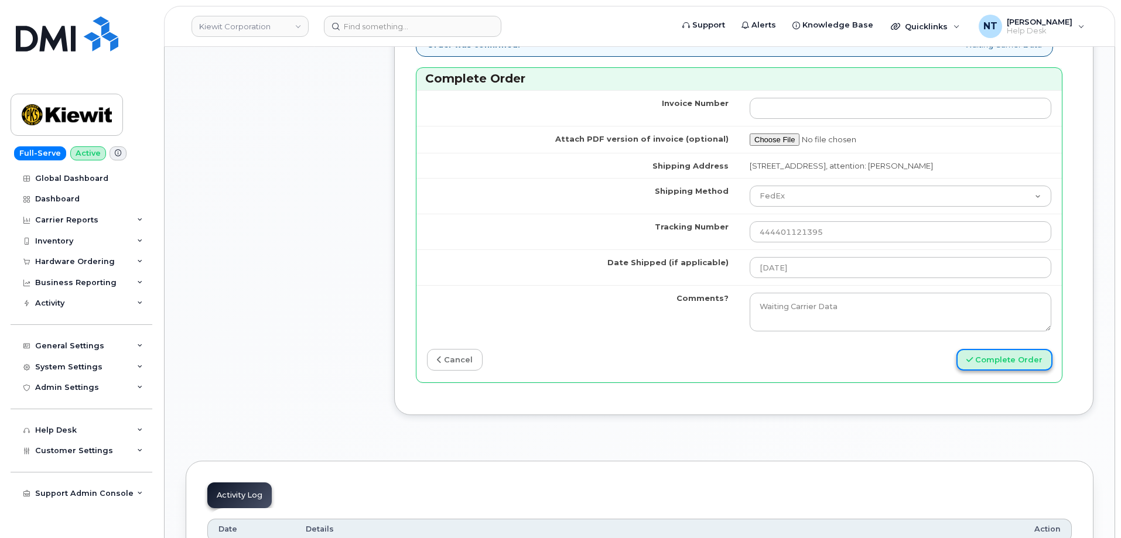
click at [1017, 371] on button "Complete Order" at bounding box center [1005, 360] width 96 height 22
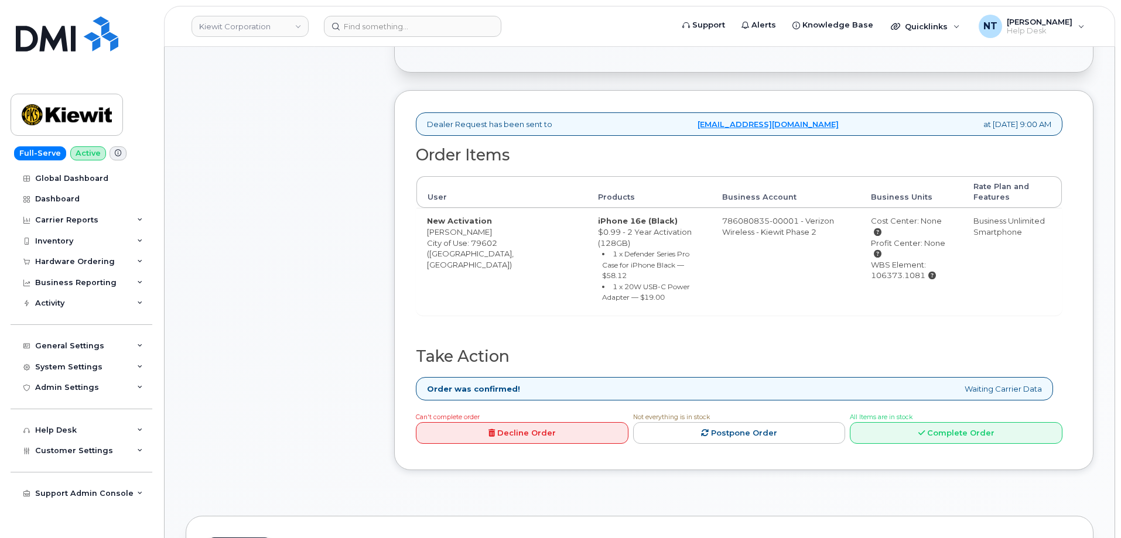
scroll to position [410, 0]
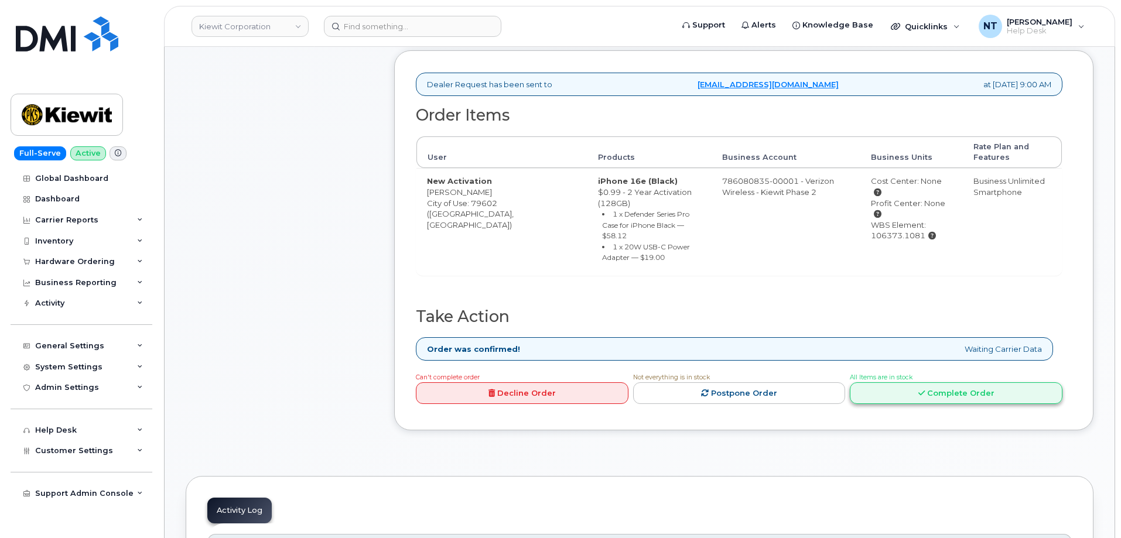
click at [976, 383] on link "Complete Order" at bounding box center [956, 394] width 213 height 22
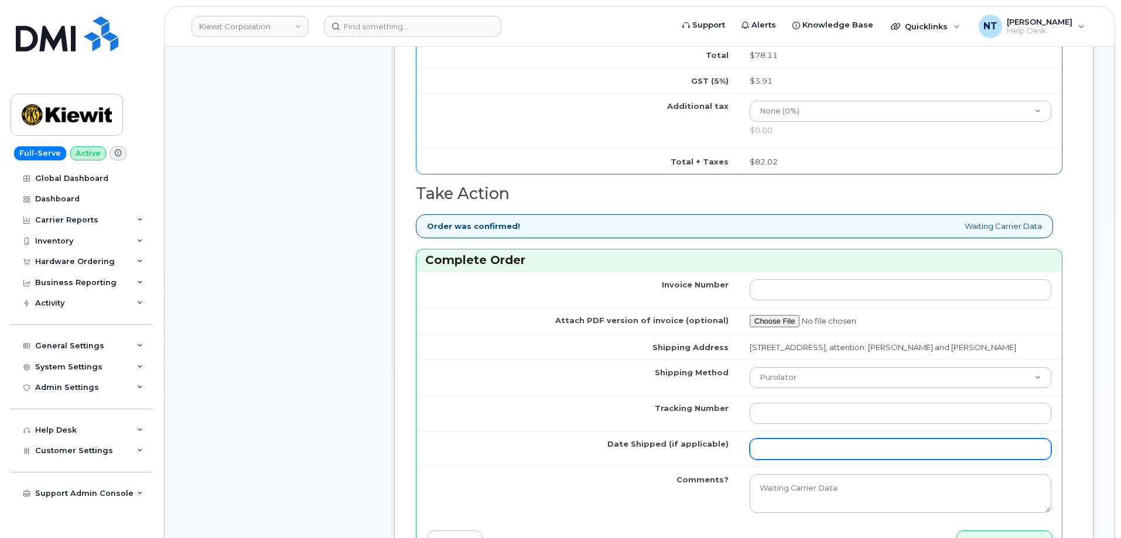
scroll to position [937, 0]
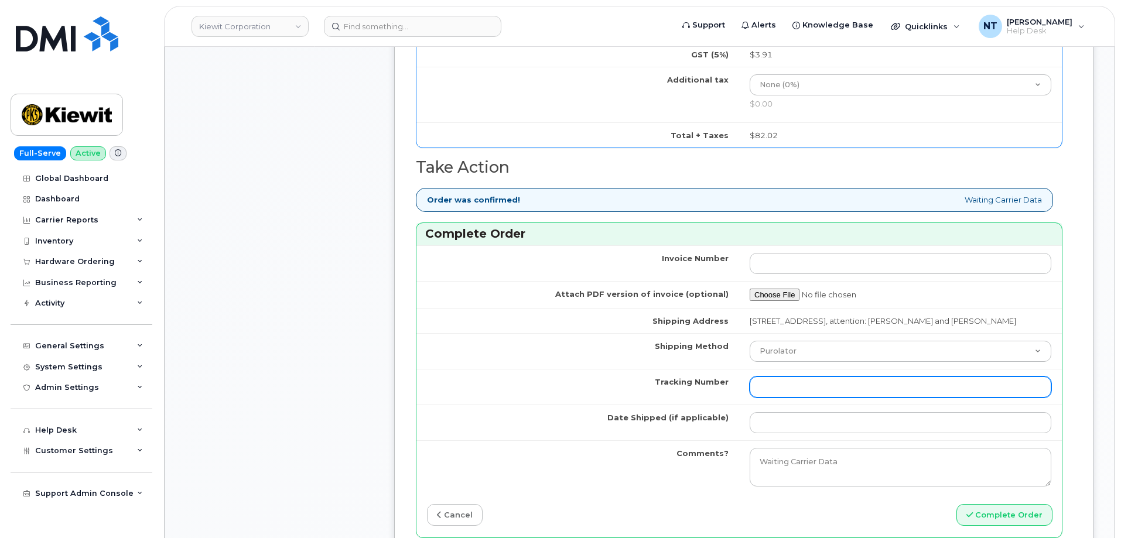
click at [796, 393] on input "Tracking Number" at bounding box center [901, 387] width 302 height 21
paste input "444401121400"
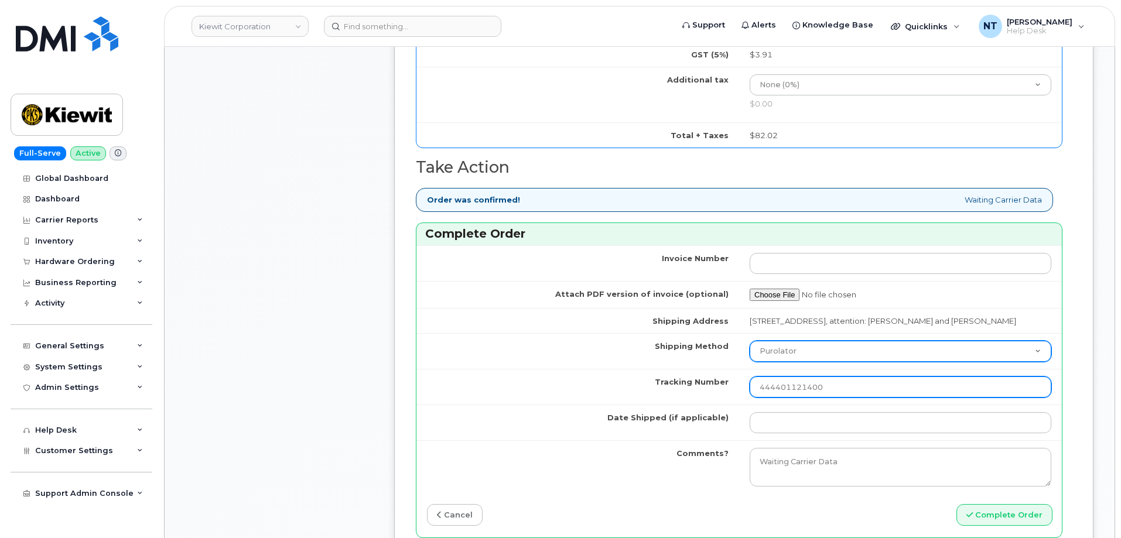
type input "444401121400"
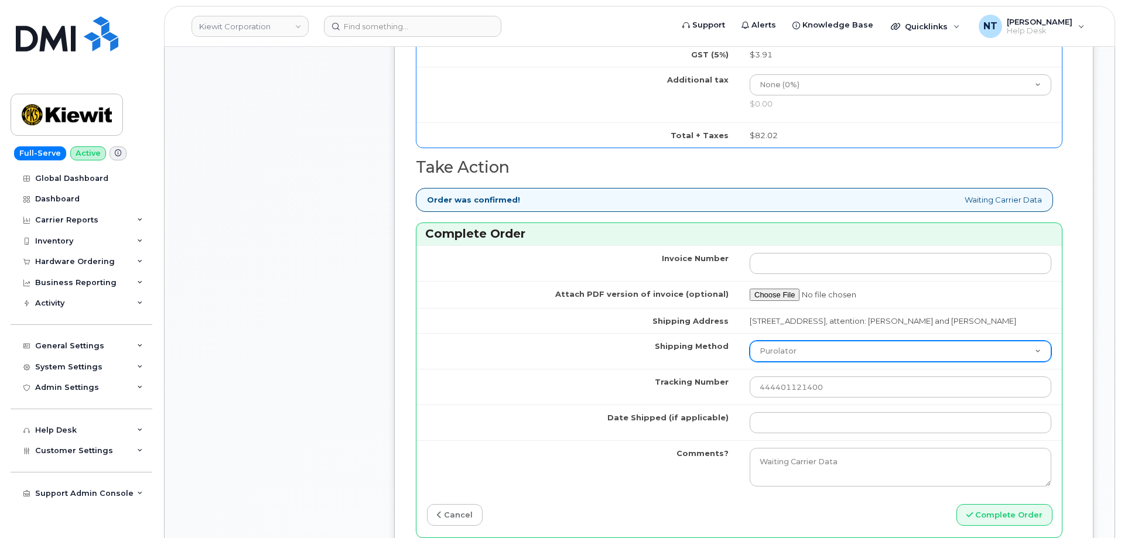
click at [791, 362] on select "Purolator UPS FedEx Canada Post Courier Other Drop Off Pick Up" at bounding box center [901, 351] width 302 height 21
select select "FedEx"
click at [750, 351] on select "Purolator UPS FedEx Canada Post Courier Other Drop Off Pick Up" at bounding box center [901, 351] width 302 height 21
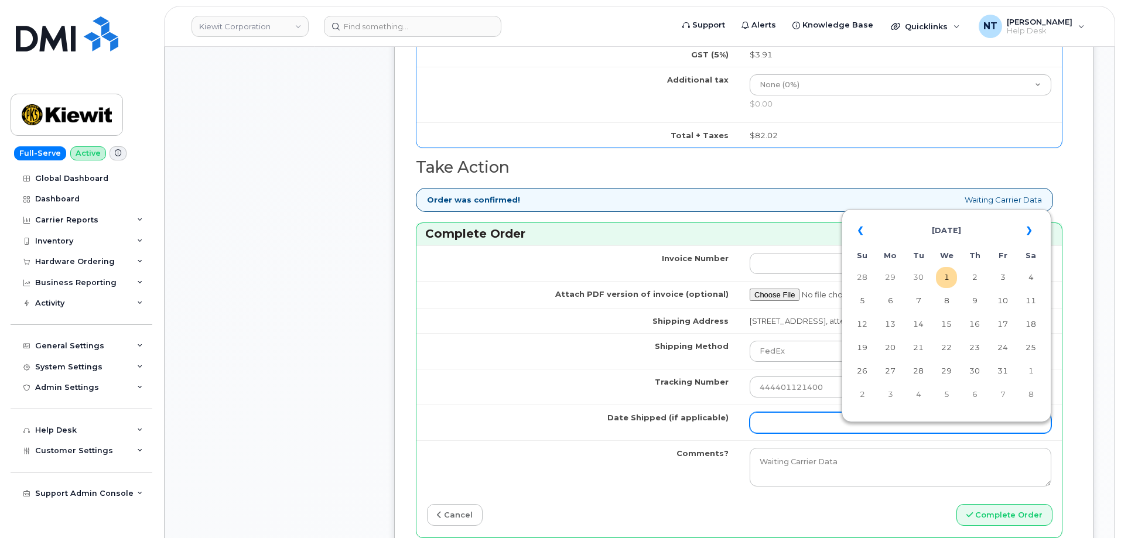
click at [783, 434] on input "Date Shipped (if applicable)" at bounding box center [901, 422] width 302 height 21
drag, startPoint x: 948, startPoint y: 281, endPoint x: 931, endPoint y: 293, distance: 20.6
click at [948, 281] on td "1" at bounding box center [946, 277] width 21 height 21
type input "[DATE]"
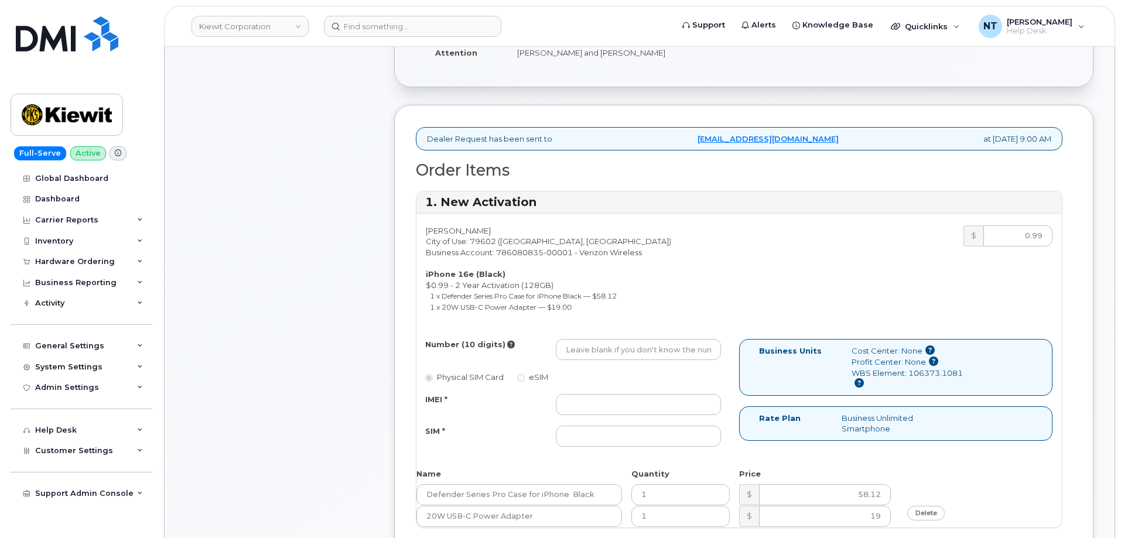
scroll to position [351, 0]
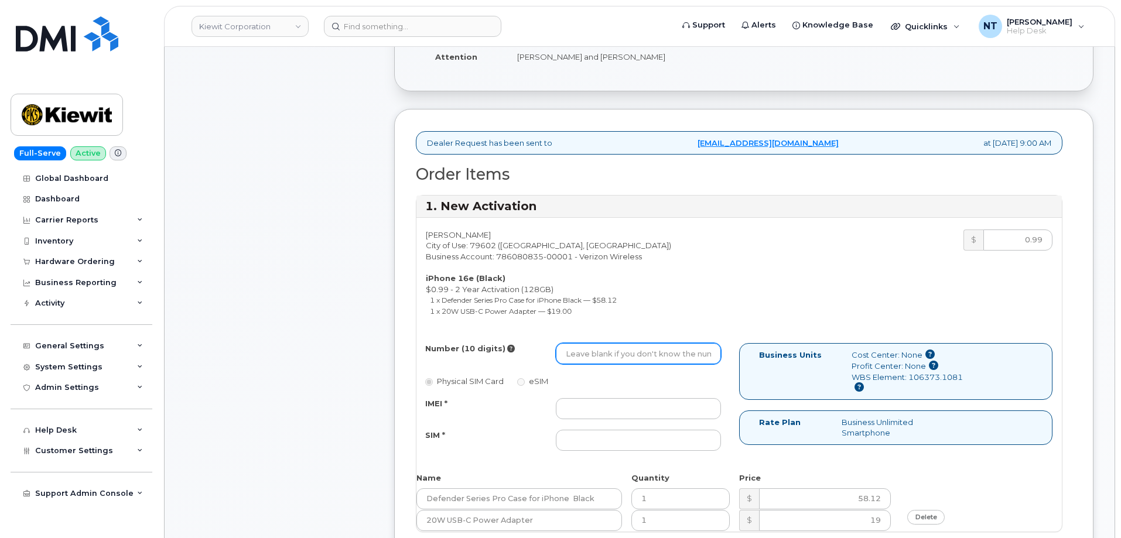
click at [586, 356] on input "Number (10 digits)" at bounding box center [638, 353] width 165 height 21
paste input "325-627-5519"
click at [603, 354] on input "325-627-5519" at bounding box center [638, 353] width 165 height 21
drag, startPoint x: 581, startPoint y: 356, endPoint x: 595, endPoint y: 359, distance: 14.4
click at [595, 359] on input "3256275519" at bounding box center [638, 353] width 165 height 21
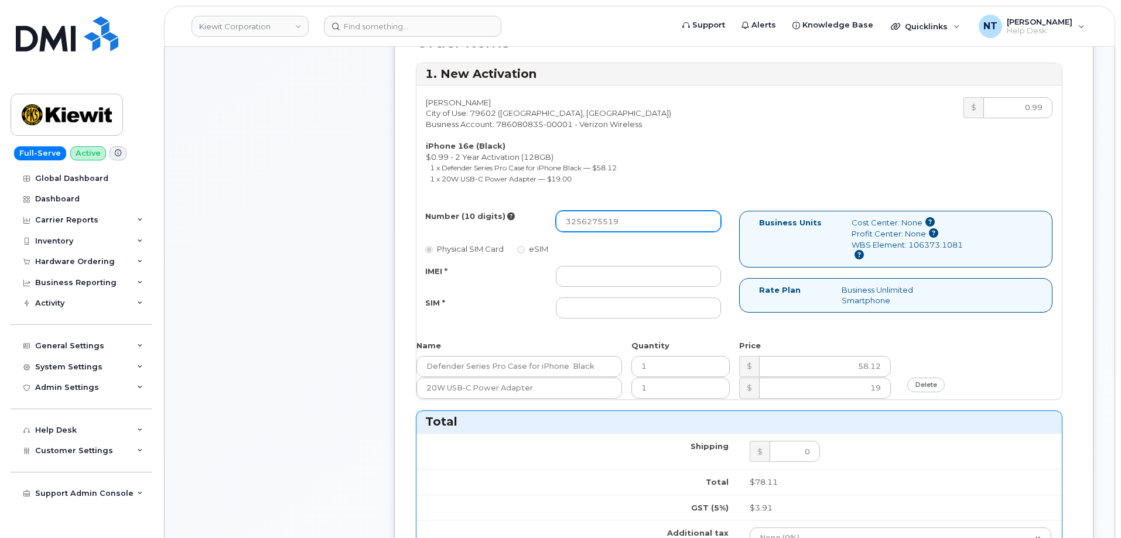
scroll to position [469, 0]
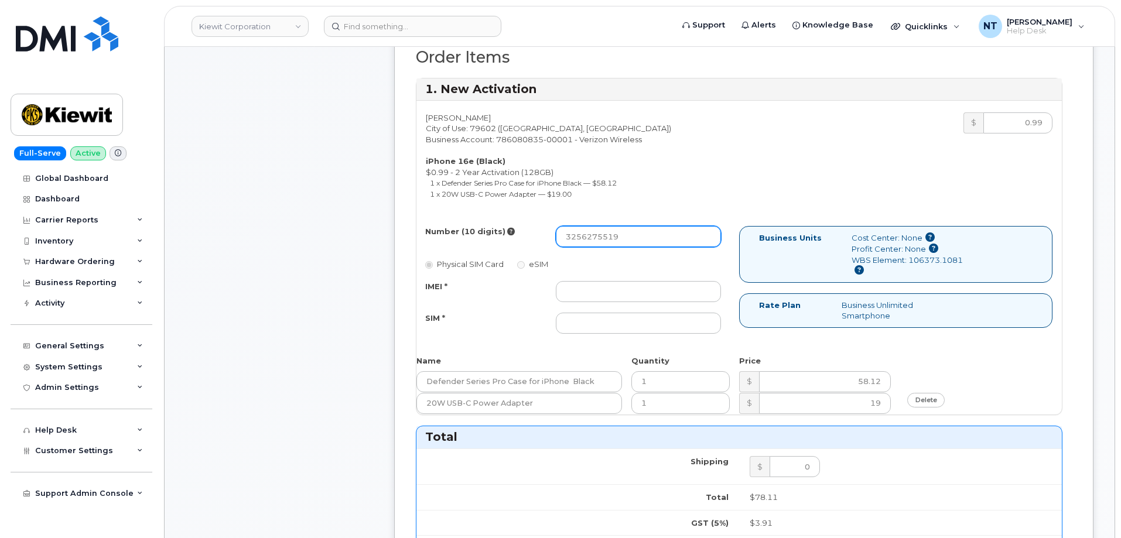
type input "3256275519"
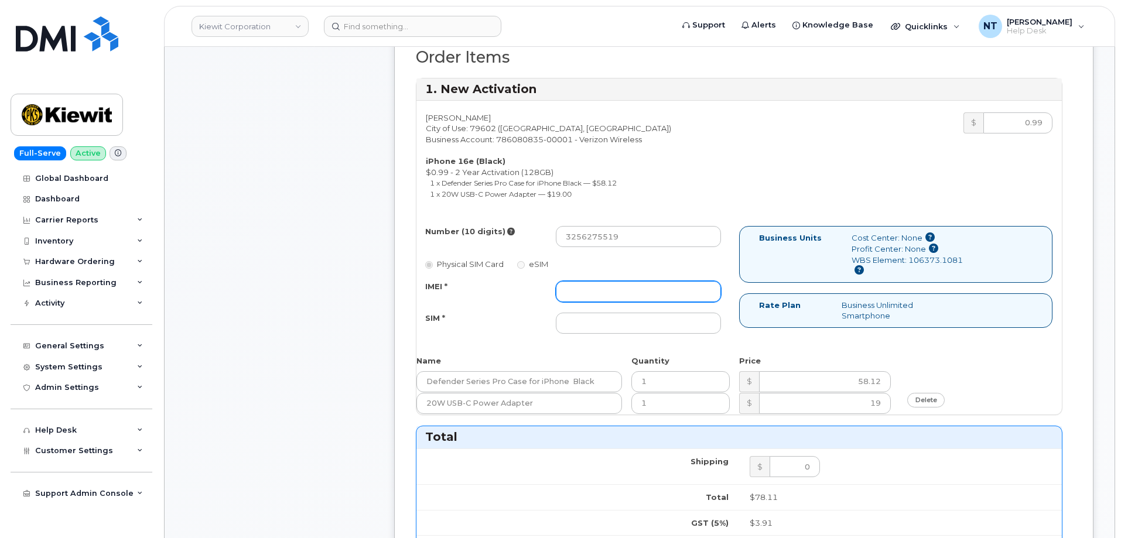
click at [598, 291] on input "IMEI *" at bounding box center [638, 291] width 165 height 21
paste input "351811698092579"
type input "351811698092579"
click at [615, 329] on input "SIM *" at bounding box center [638, 323] width 165 height 21
paste input "89043052010008889725002047333086"
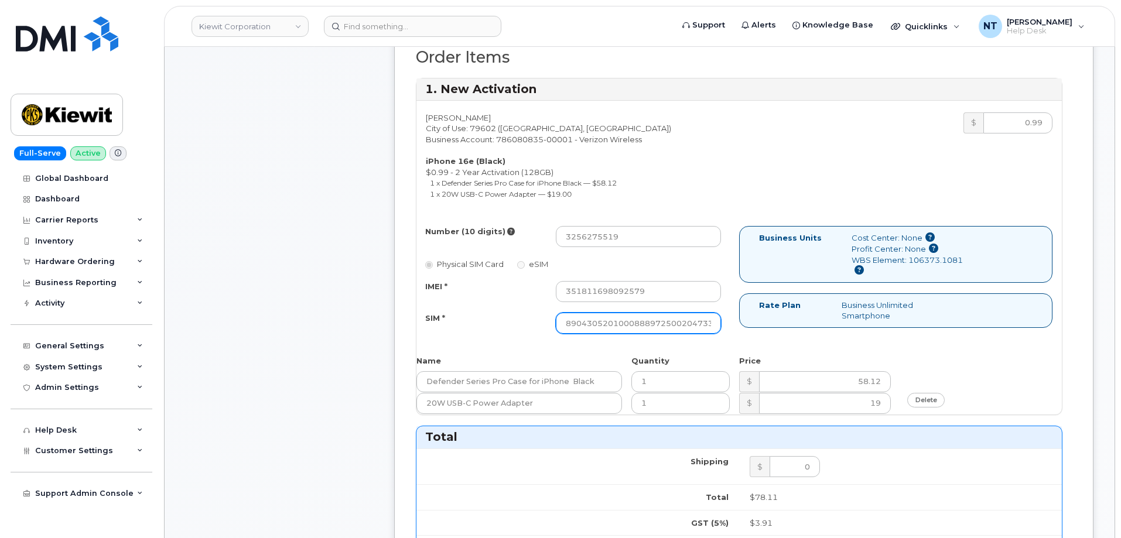
scroll to position [0, 22]
type input "89043052010008889725002047333086"
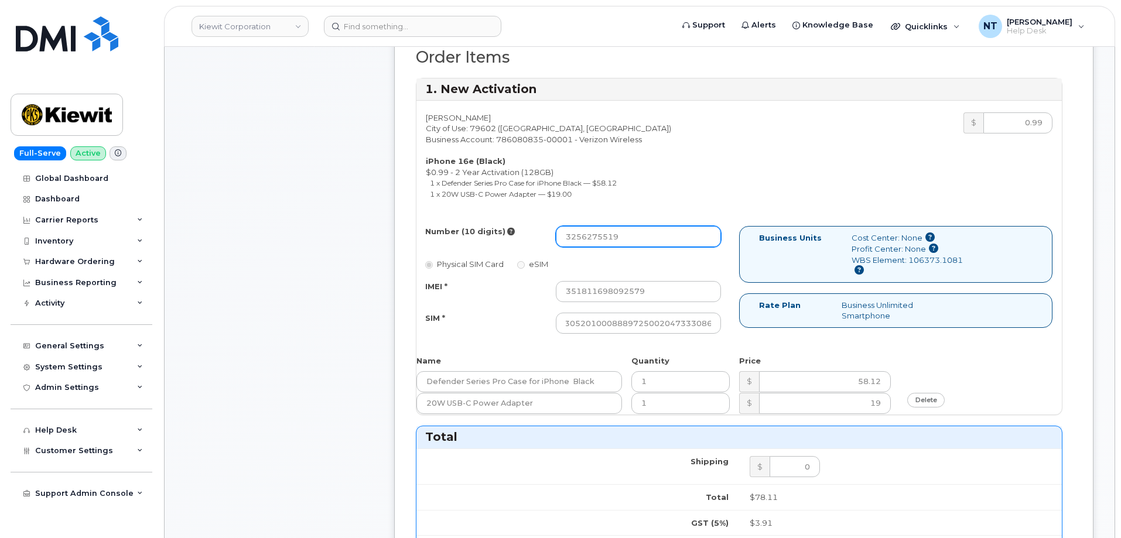
scroll to position [0, 0]
drag, startPoint x: 583, startPoint y: 238, endPoint x: 597, endPoint y: 241, distance: 13.7
click at [597, 241] on input "3256275519" at bounding box center [638, 236] width 165 height 21
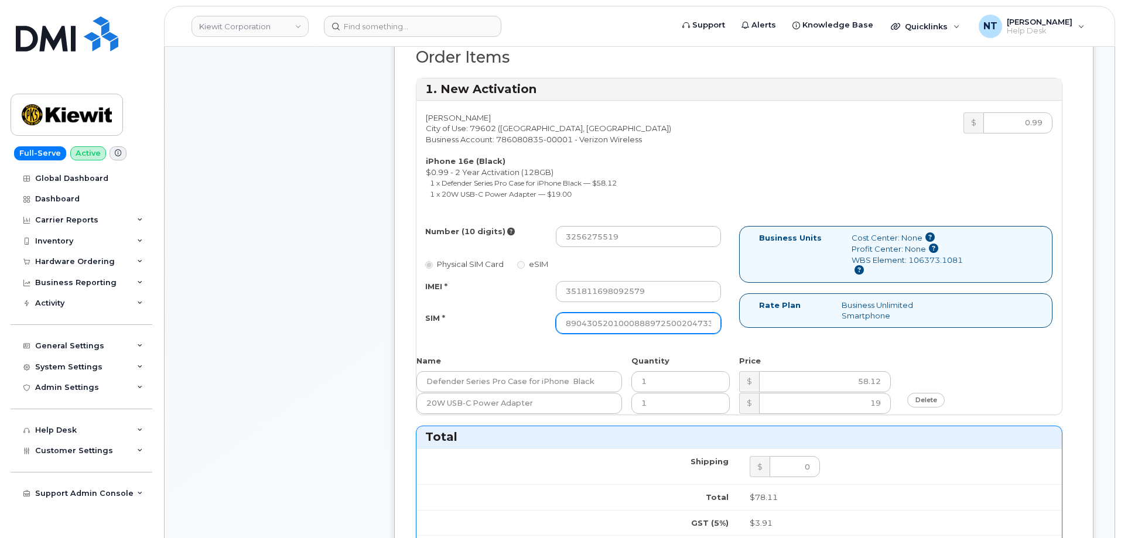
scroll to position [0, 23]
drag, startPoint x: 666, startPoint y: 326, endPoint x: 758, endPoint y: 326, distance: 92.0
click at [758, 326] on div "Number (10 digits) 3256275519 Physical SIM Card eSIM IMEI * 351811698092579 SIM…" at bounding box center [740, 285] width 646 height 118
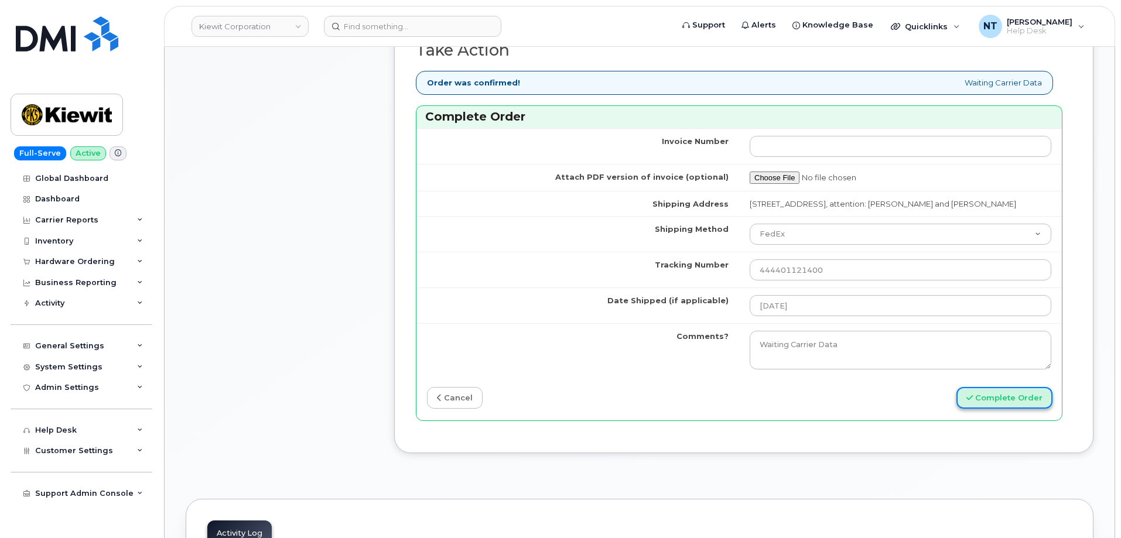
scroll to position [0, 0]
click at [1001, 409] on button "Complete Order" at bounding box center [1005, 398] width 96 height 22
